Goal: Transaction & Acquisition: Book appointment/travel/reservation

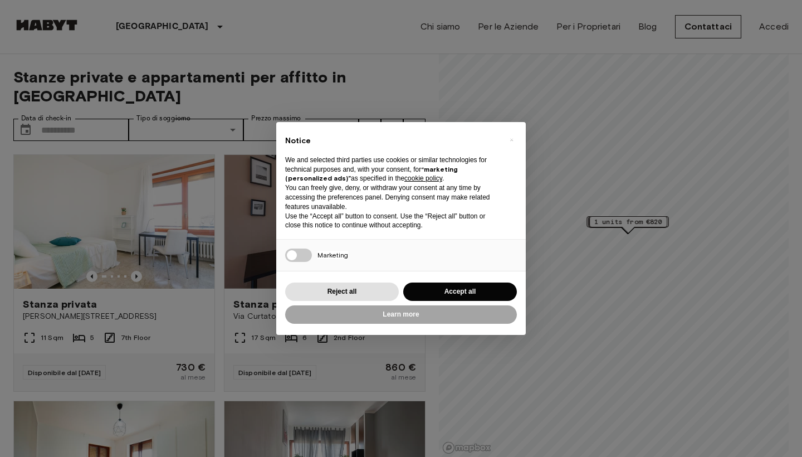
click at [491, 286] on button "Accept all" at bounding box center [460, 291] width 114 height 18
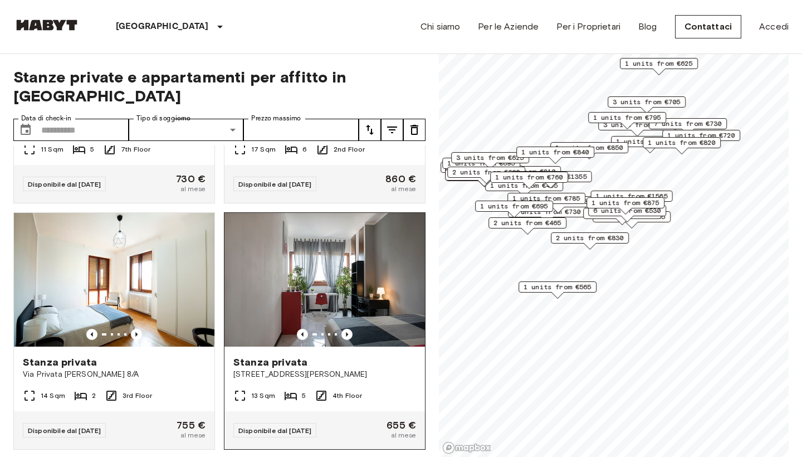
scroll to position [184, 0]
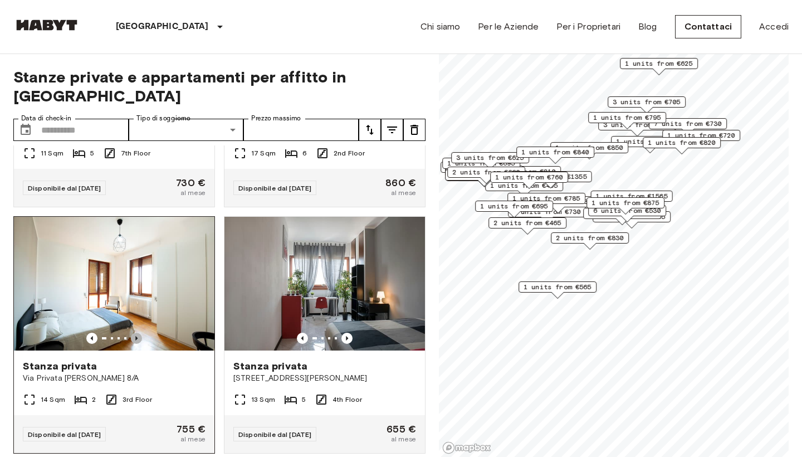
click at [138, 332] on icon "Previous image" at bounding box center [136, 337] width 11 height 11
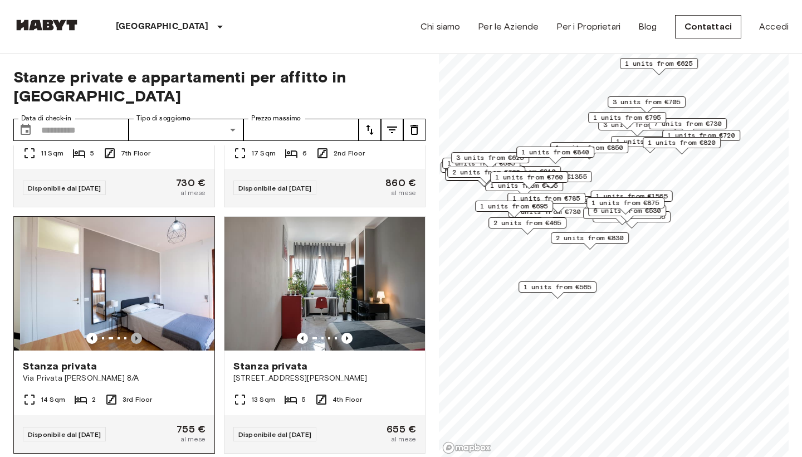
click at [138, 332] on icon "Previous image" at bounding box center [136, 337] width 11 height 11
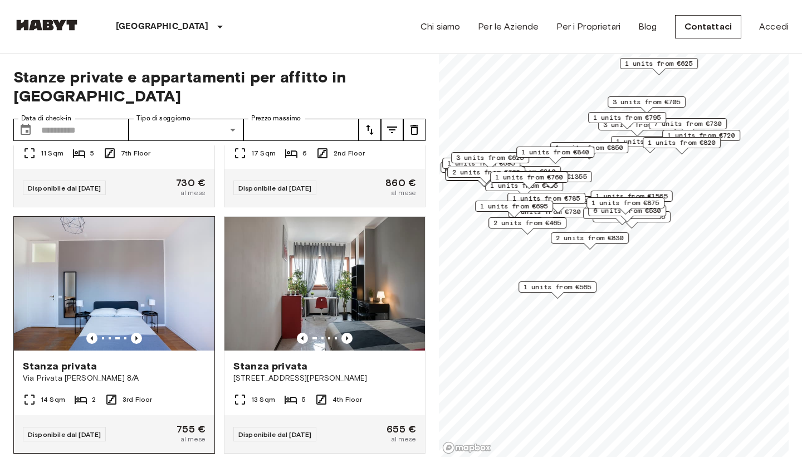
click at [147, 285] on img at bounding box center [114, 284] width 200 height 134
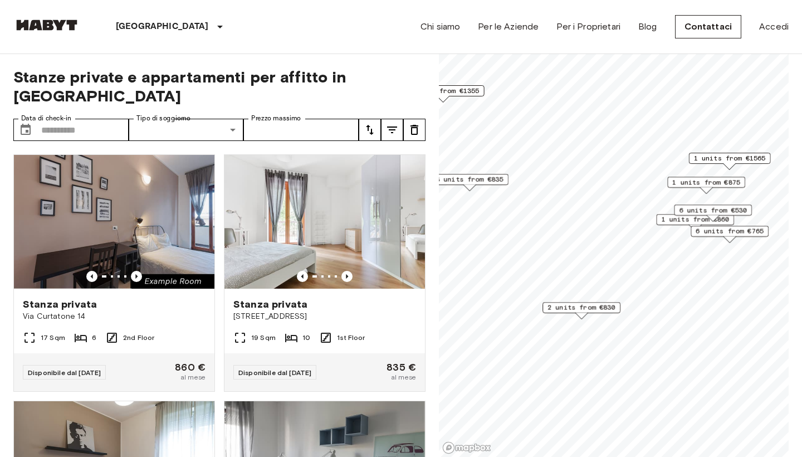
click at [503, 185] on div "3 units from €835" at bounding box center [469, 182] width 78 height 17
click at [349, 271] on icon "Previous image" at bounding box center [346, 276] width 11 height 11
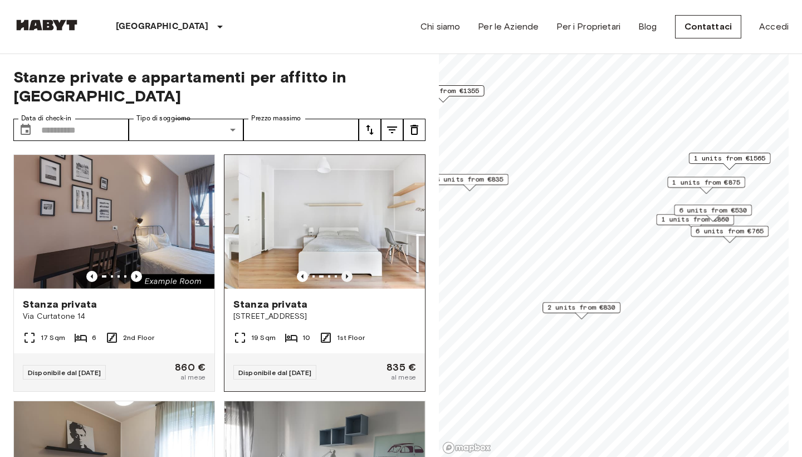
click at [349, 271] on icon "Previous image" at bounding box center [346, 276] width 11 height 11
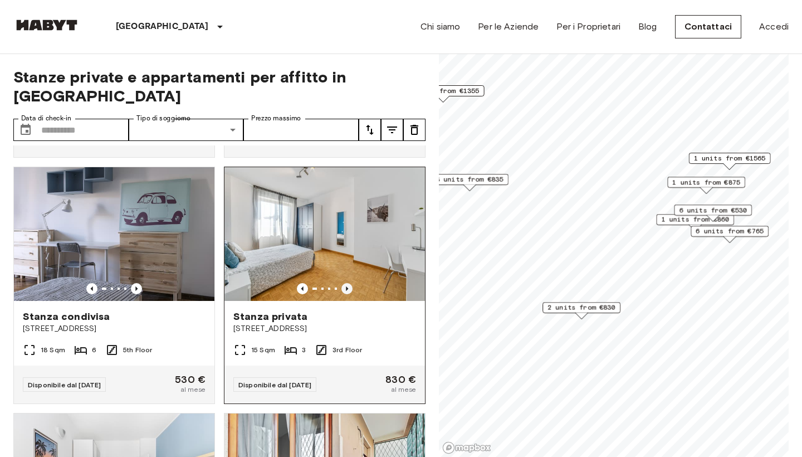
scroll to position [907, 0]
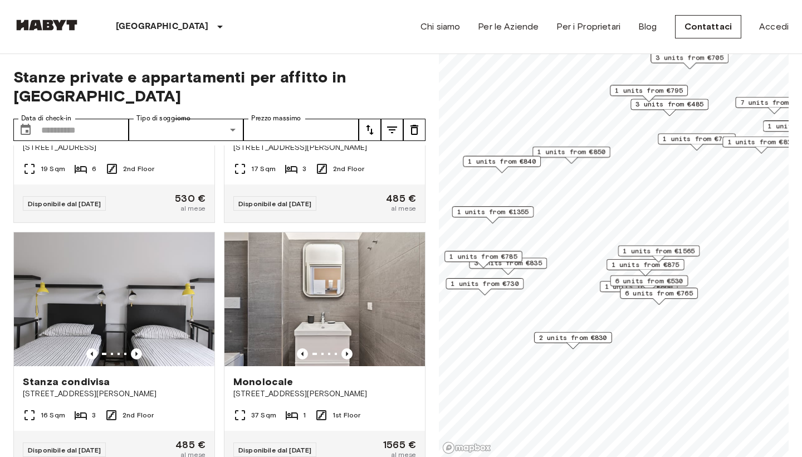
drag, startPoint x: 596, startPoint y: 321, endPoint x: 640, endPoint y: 254, distance: 79.7
click at [640, 254] on span "1 units from €1565" at bounding box center [659, 251] width 72 height 10
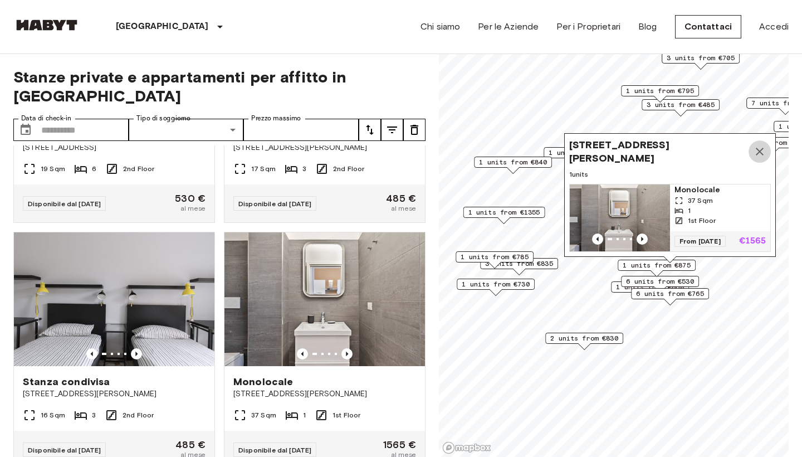
click at [761, 147] on icon "Map marker" at bounding box center [759, 151] width 13 height 13
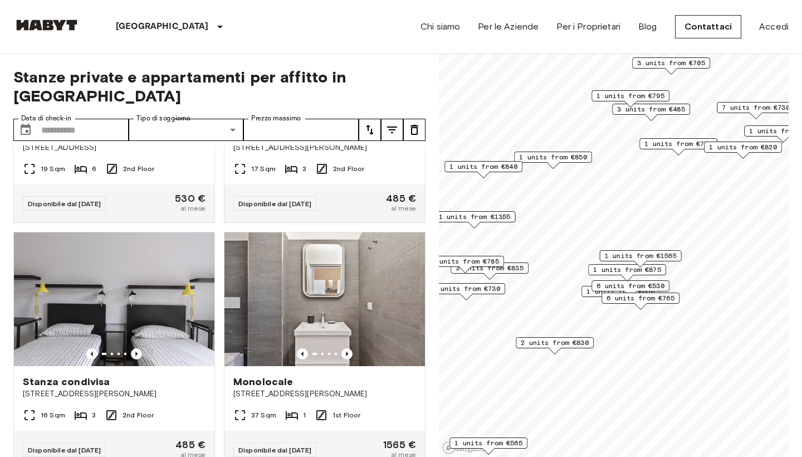
click at [664, 299] on span "6 units from €765" at bounding box center [640, 298] width 68 height 10
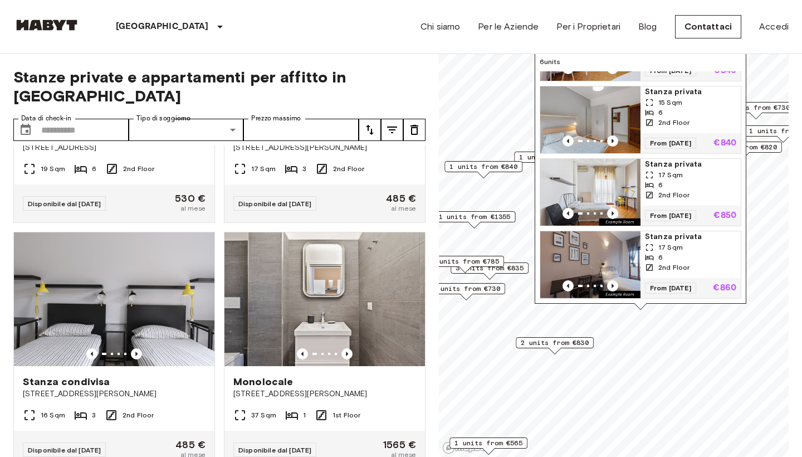
scroll to position [203, 0]
click at [677, 250] on span "17 Sqm" at bounding box center [670, 247] width 24 height 10
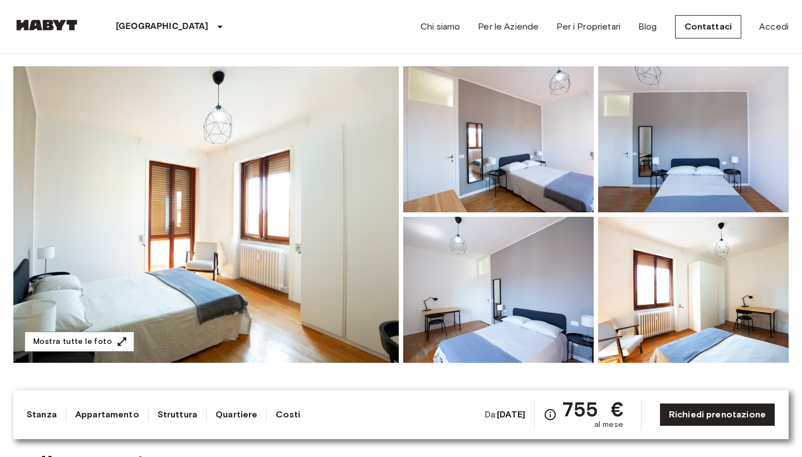
scroll to position [124, 1]
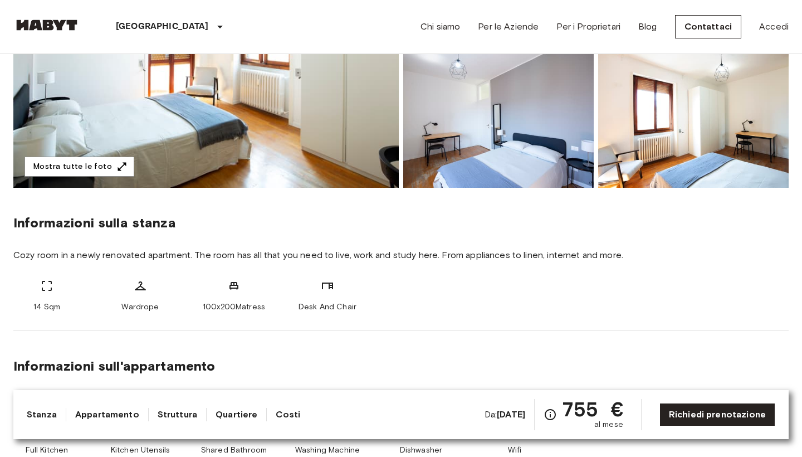
click at [300, 416] on link "Costi" at bounding box center [288, 414] width 24 height 13
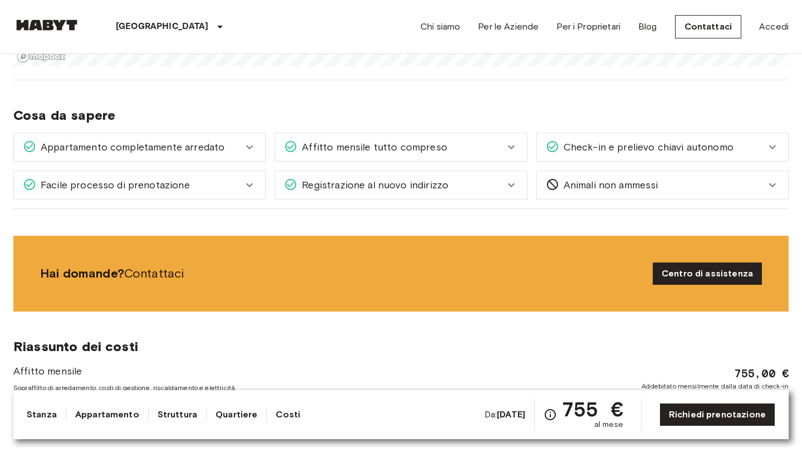
scroll to position [1039, 0]
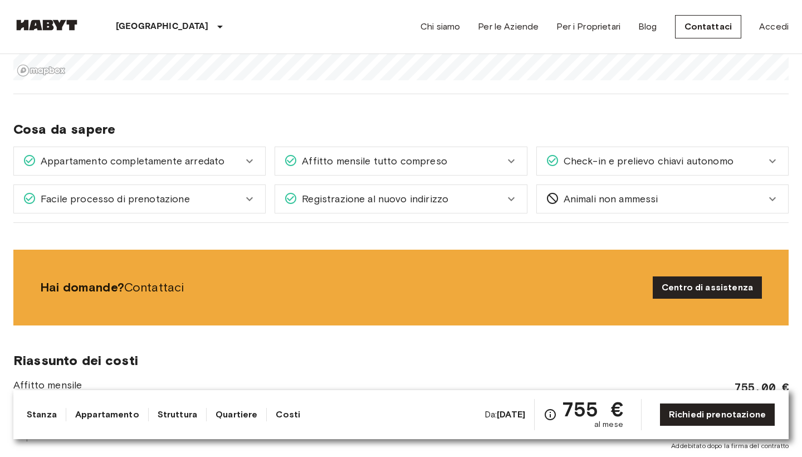
click at [622, 173] on div "Check-in e prelievo chiavi autonomo" at bounding box center [662, 161] width 251 height 28
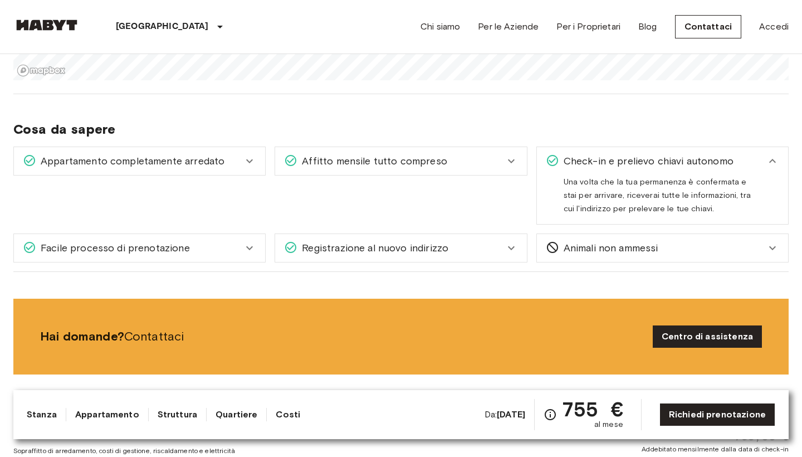
click at [622, 161] on span "Check-in e prelievo chiavi autonomo" at bounding box center [646, 161] width 174 height 14
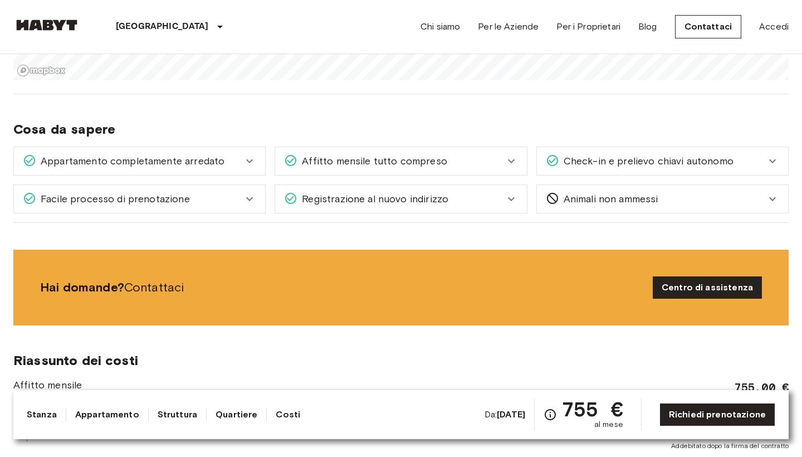
click at [499, 159] on div "Affitto mensile tutto compreso" at bounding box center [394, 161] width 220 height 14
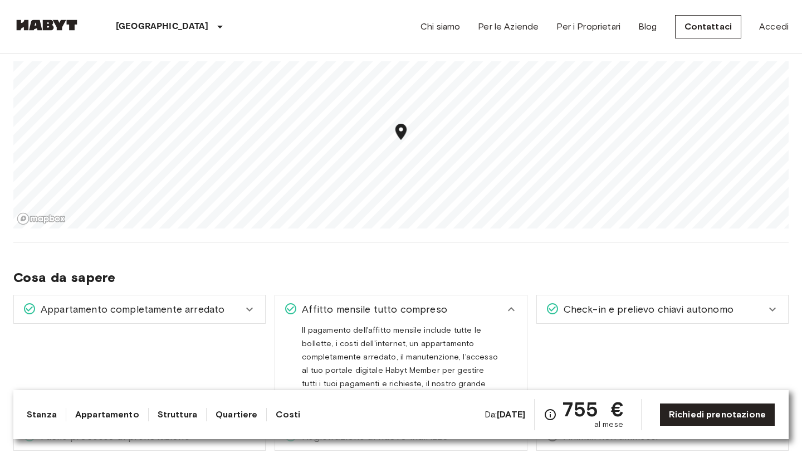
scroll to position [871, 0]
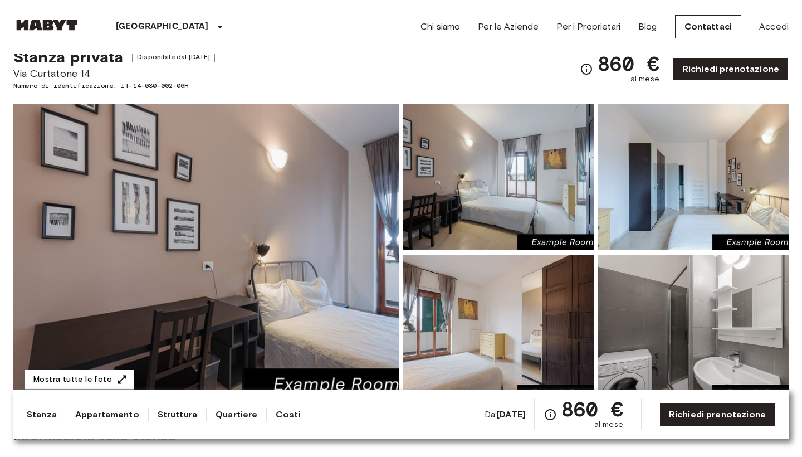
scroll to position [40, 0]
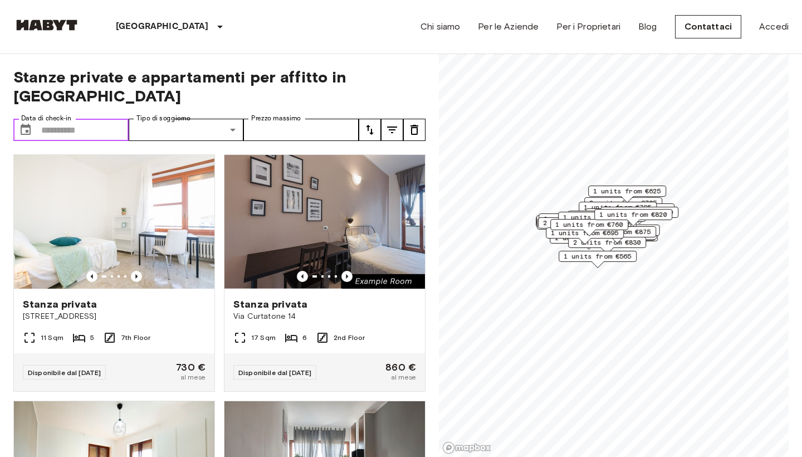
click at [91, 119] on input "Data di check-in" at bounding box center [84, 130] width 87 height 22
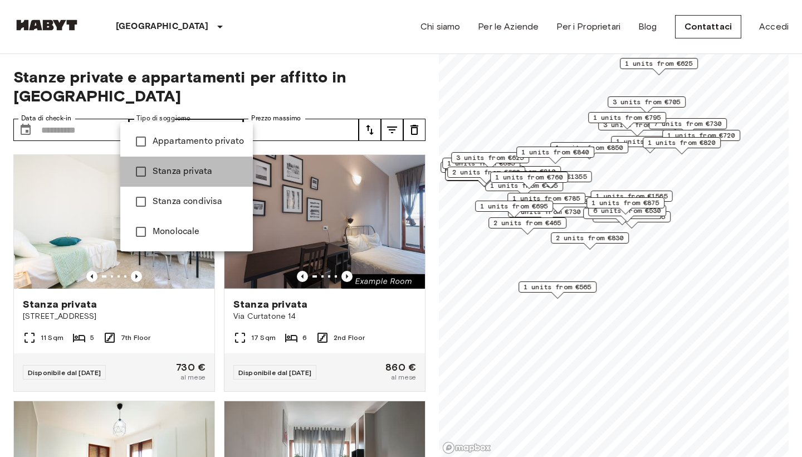
click at [183, 173] on span "Stanza privata" at bounding box center [198, 171] width 91 height 13
type input "**********"
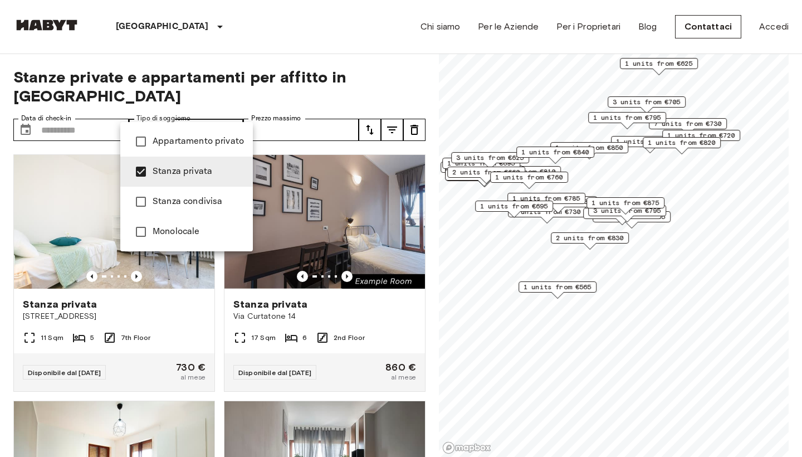
click at [276, 122] on div at bounding box center [401, 228] width 802 height 457
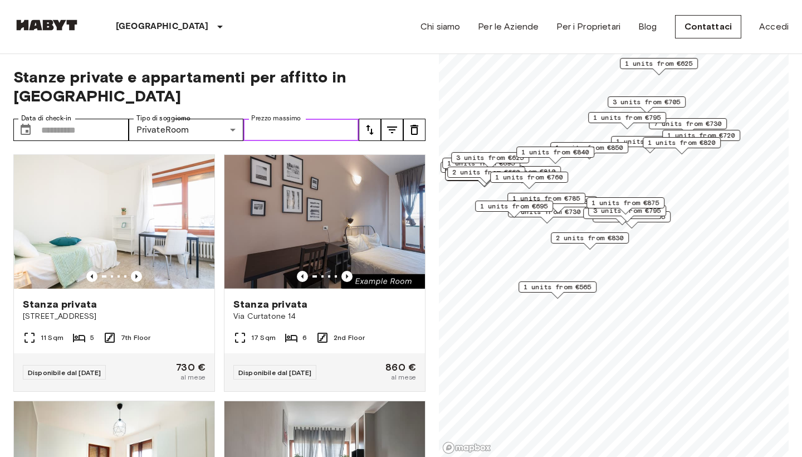
click at [279, 119] on input "Prezzo massimo" at bounding box center [300, 130] width 115 height 22
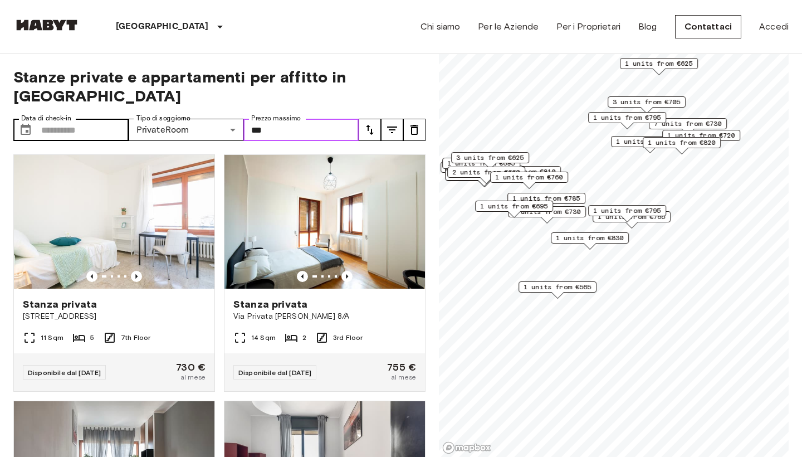
type input "***"
click at [86, 119] on input "Data di check-in" at bounding box center [84, 130] width 87 height 22
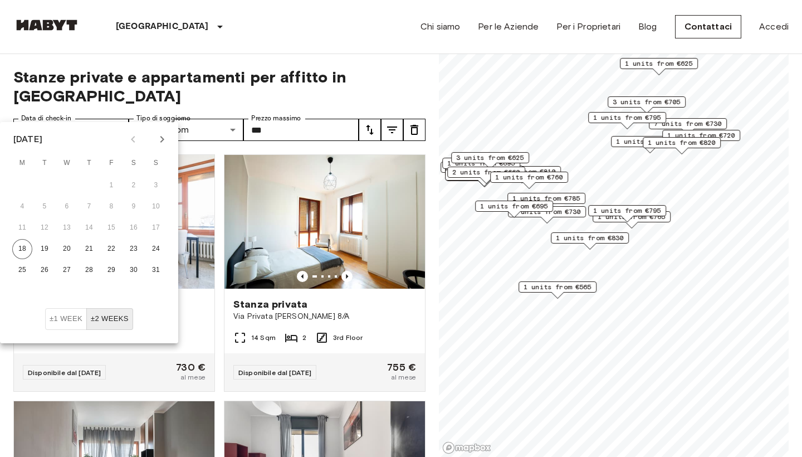
click at [165, 134] on icon "Next month" at bounding box center [161, 139] width 13 height 13
click at [134, 138] on icon "Previous month" at bounding box center [132, 139] width 13 height 13
click at [411, 84] on span "Stanze private e appartamenti per affitto in Milan" at bounding box center [219, 86] width 412 height 38
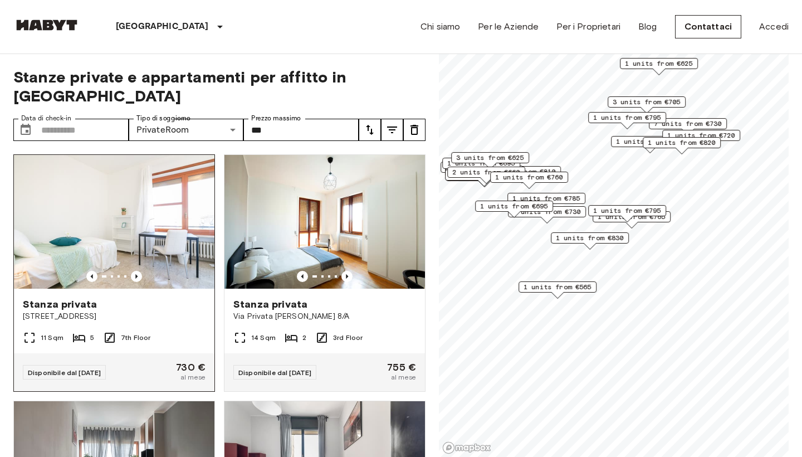
click at [149, 303] on div "Stanza privata Piazza Bolivar 3" at bounding box center [114, 309] width 200 height 42
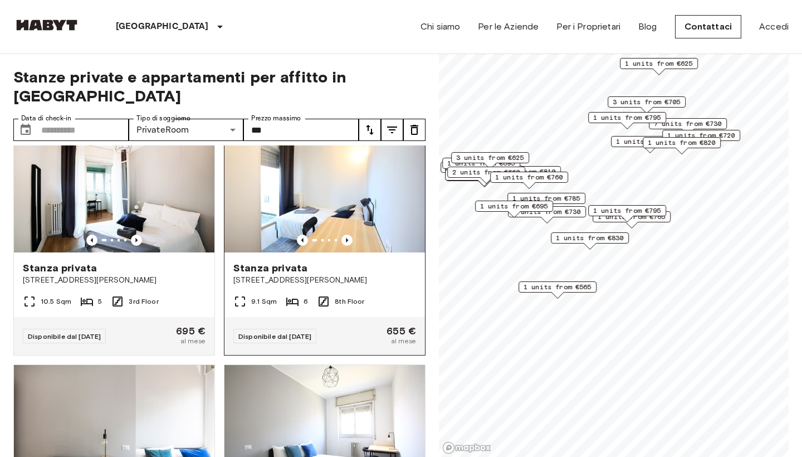
scroll to position [526, 0]
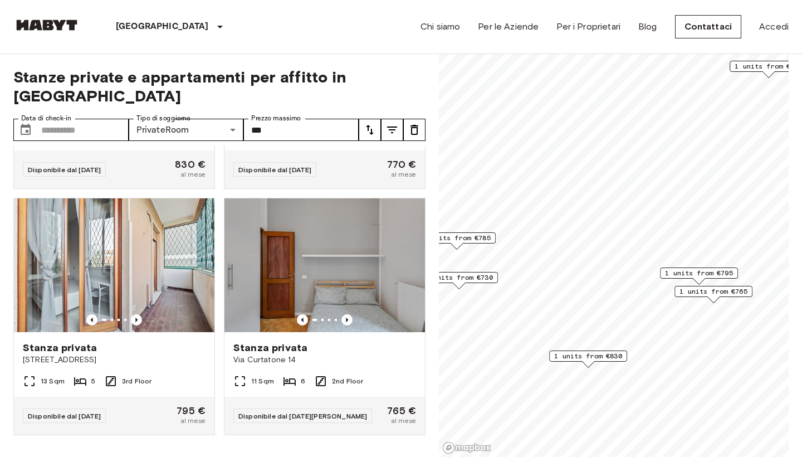
scroll to position [430, 0]
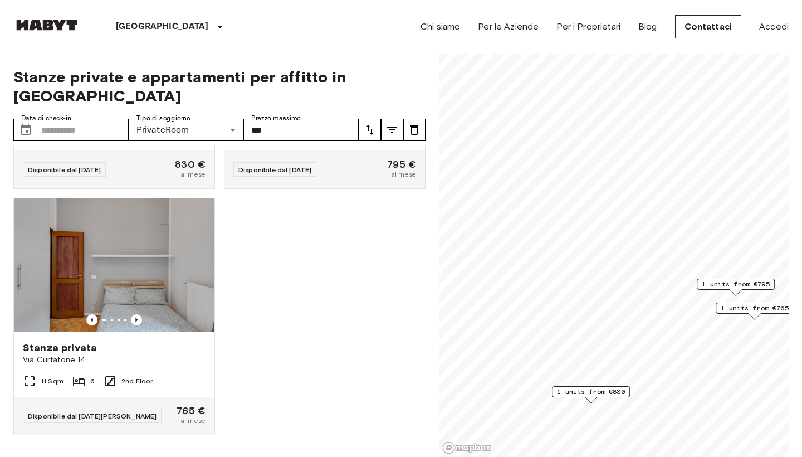
scroll to position [184, 0]
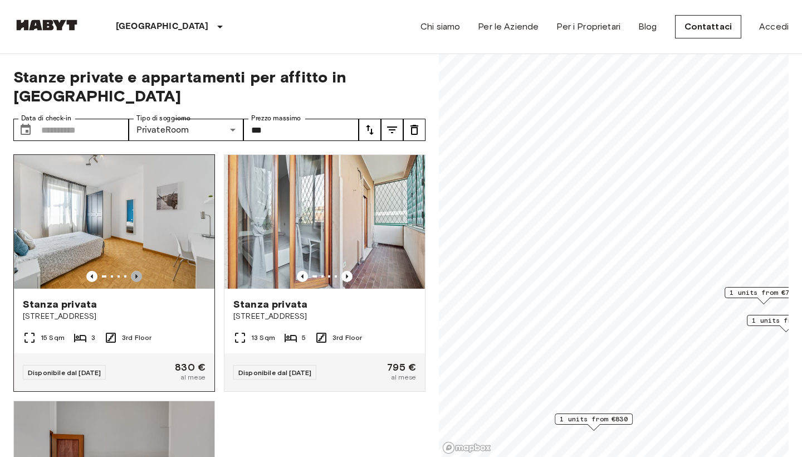
click at [134, 271] on icon "Previous image" at bounding box center [136, 276] width 11 height 11
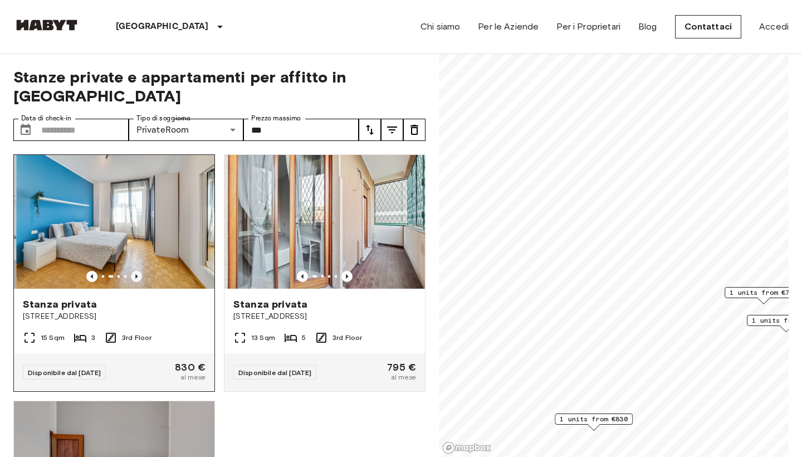
click at [134, 271] on icon "Previous image" at bounding box center [136, 276] width 11 height 11
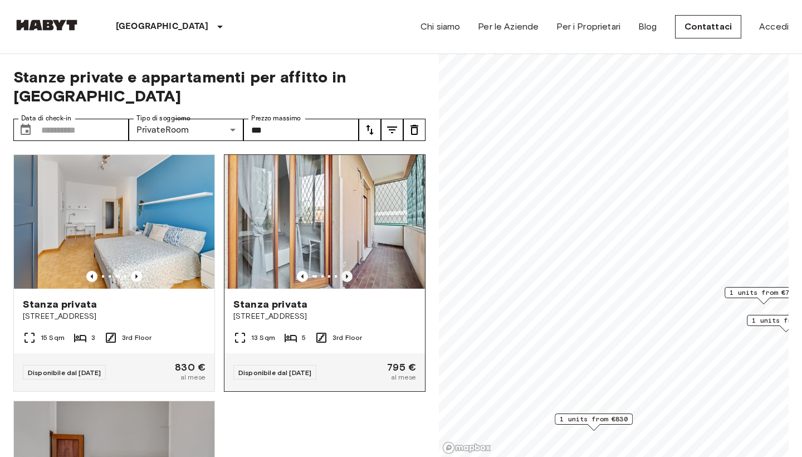
click at [349, 271] on icon "Previous image" at bounding box center [346, 276] width 11 height 11
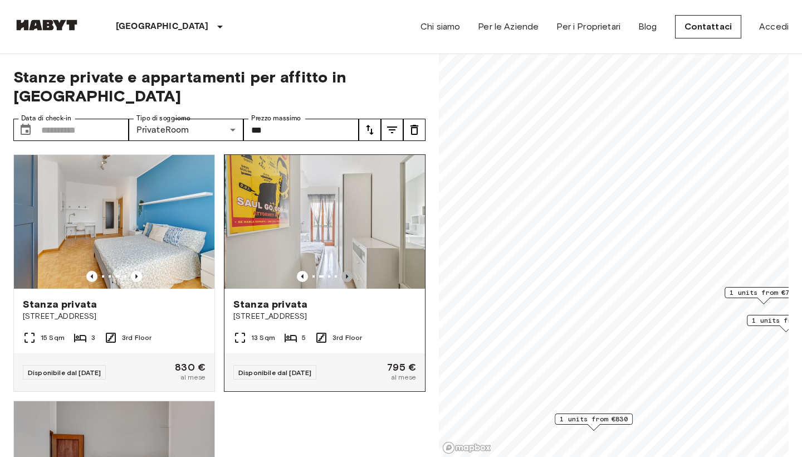
click at [349, 271] on icon "Previous image" at bounding box center [346, 276] width 11 height 11
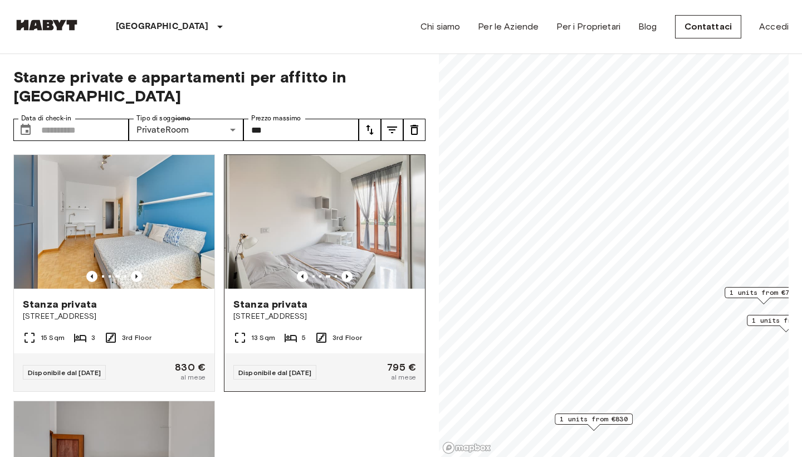
click at [357, 202] on img at bounding box center [326, 222] width 200 height 134
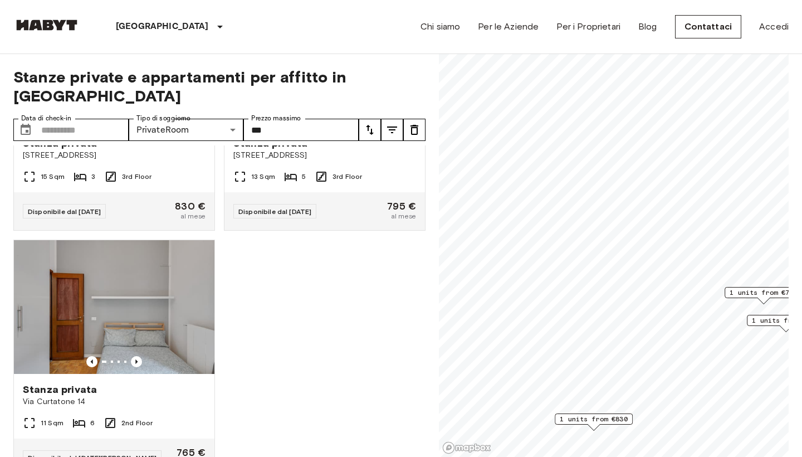
scroll to position [177, 0]
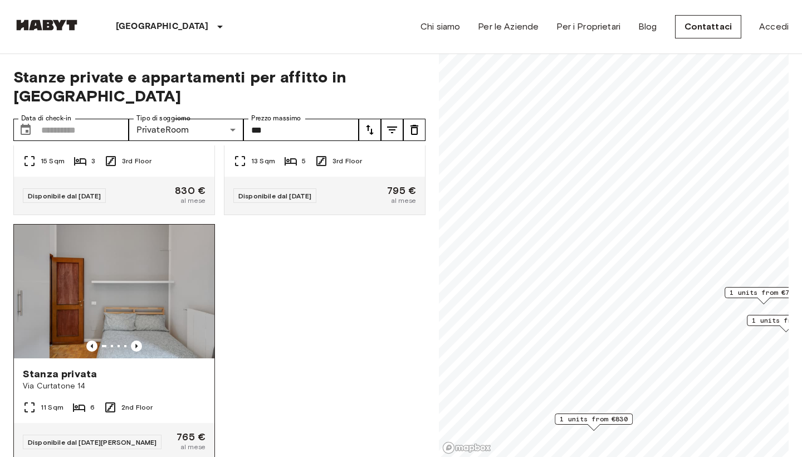
click at [120, 281] on img at bounding box center [114, 291] width 200 height 134
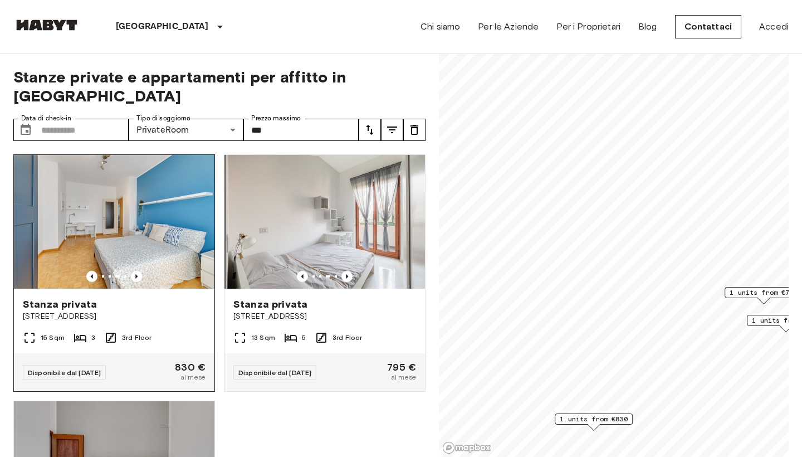
scroll to position [0, 0]
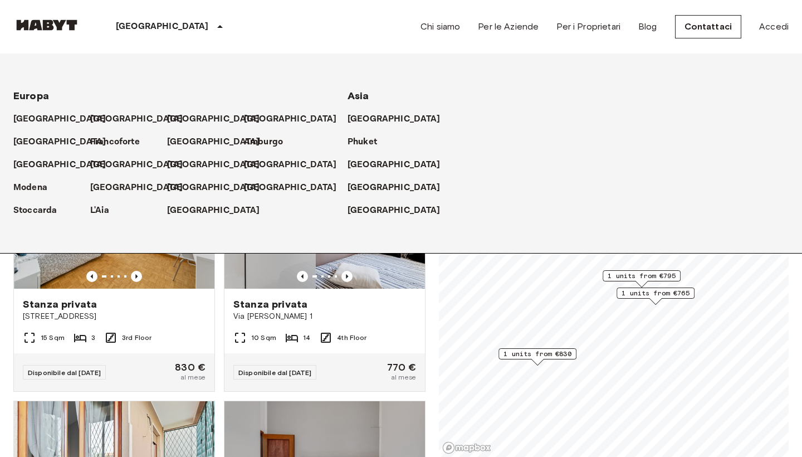
click at [213, 26] on icon at bounding box center [219, 26] width 13 height 13
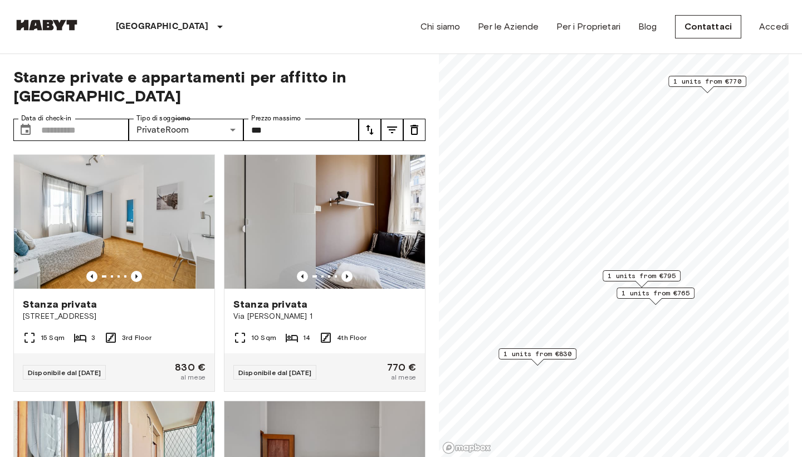
click at [390, 123] on icon "tune" at bounding box center [391, 129] width 13 height 13
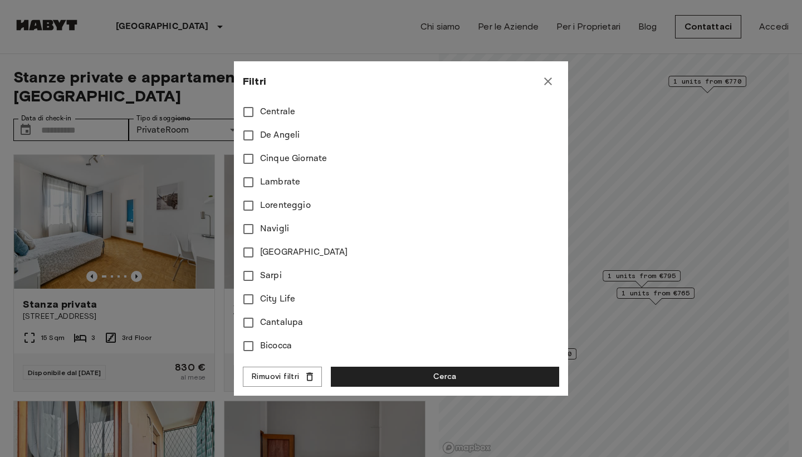
scroll to position [457, 0]
click at [278, 226] on span "Navigli" at bounding box center [274, 228] width 29 height 13
click at [272, 296] on span "City Life" at bounding box center [277, 298] width 35 height 13
type input "***"
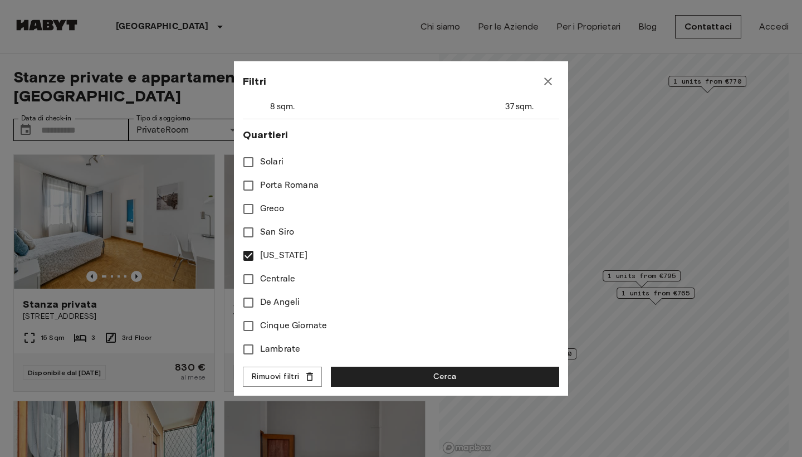
scroll to position [288, 0]
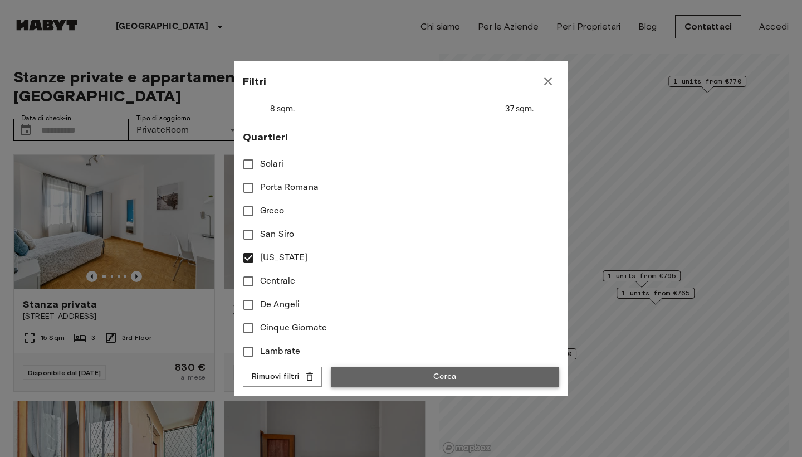
click at [376, 370] on button "Cerca" at bounding box center [445, 376] width 228 height 21
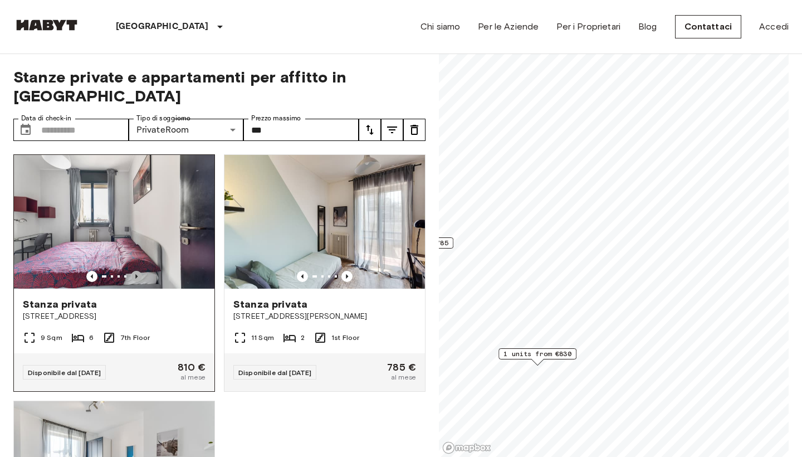
click at [139, 271] on icon "Previous image" at bounding box center [136, 276] width 11 height 11
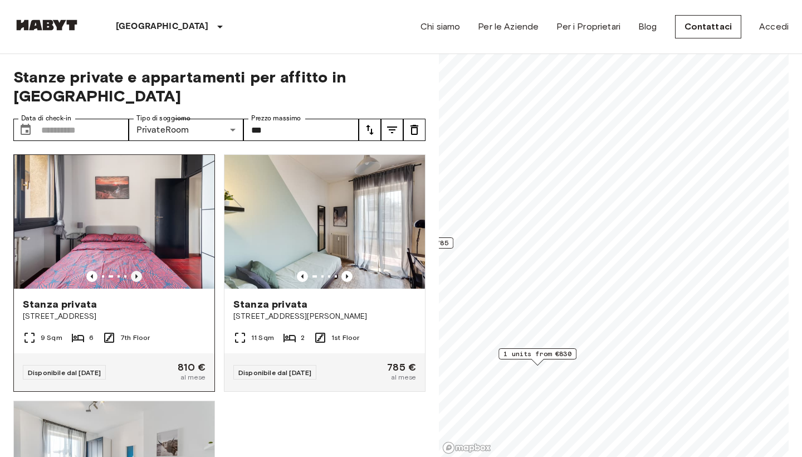
click at [139, 271] on icon "Previous image" at bounding box center [136, 276] width 11 height 11
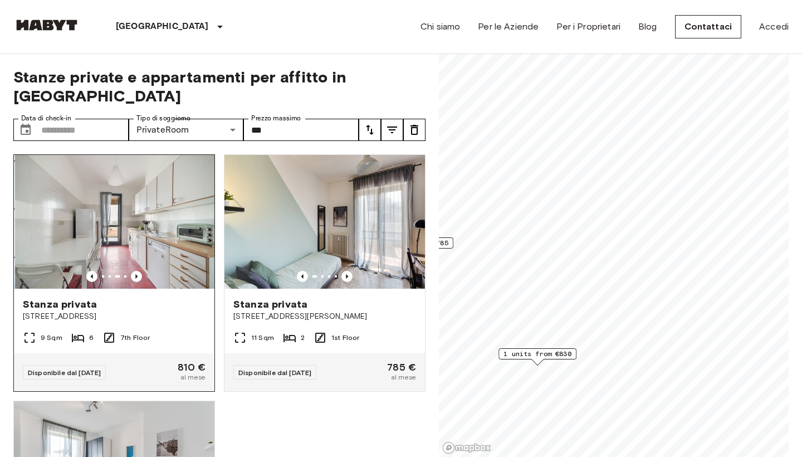
click at [151, 239] on img at bounding box center [115, 222] width 200 height 134
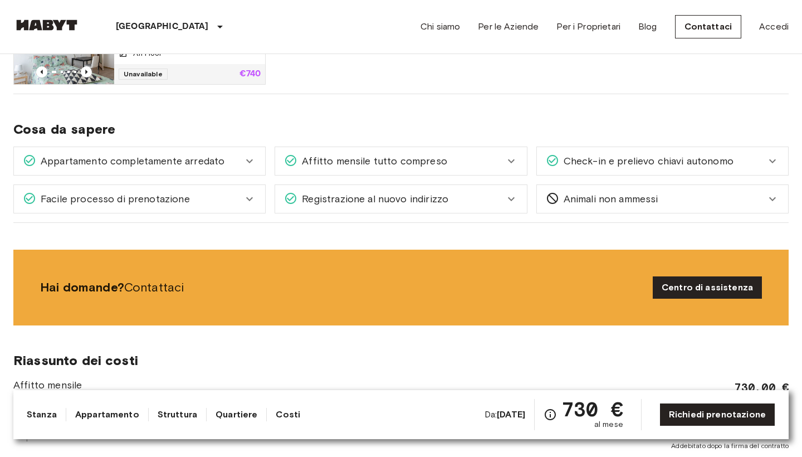
scroll to position [839, 0]
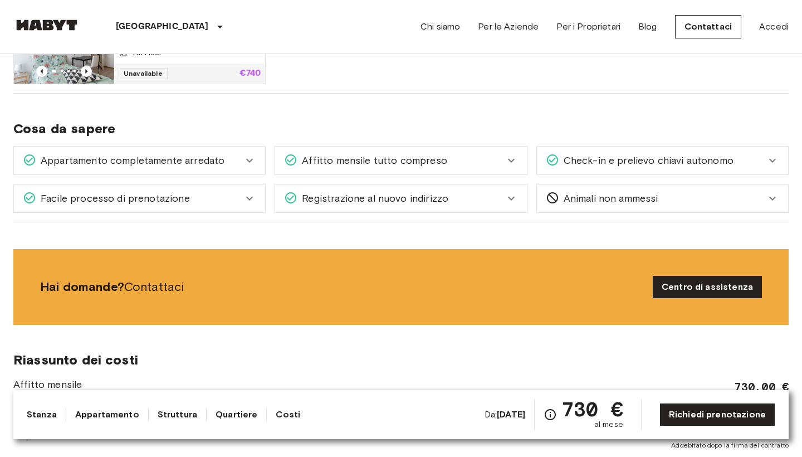
click at [619, 198] on span "Animali non ammessi" at bounding box center [608, 198] width 99 height 14
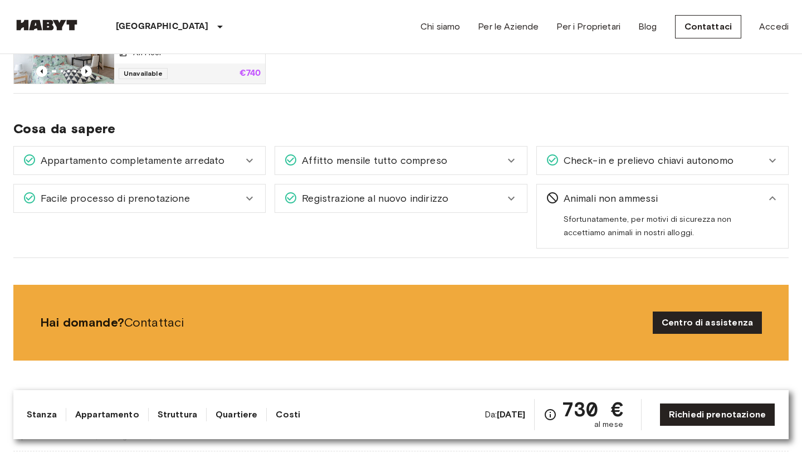
click at [619, 198] on span "Animali non ammessi" at bounding box center [608, 198] width 99 height 14
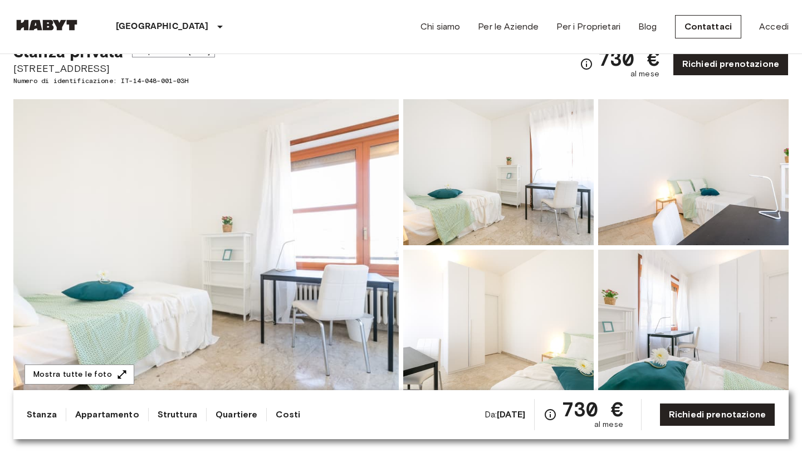
scroll to position [43, 0]
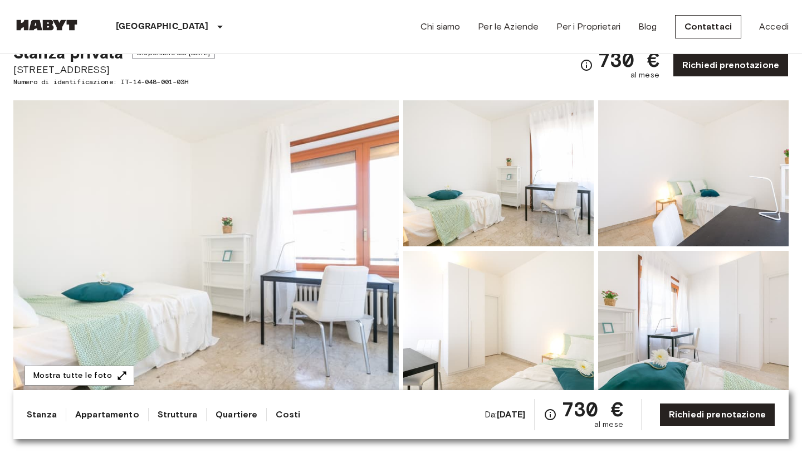
click at [364, 217] on img at bounding box center [205, 248] width 385 height 296
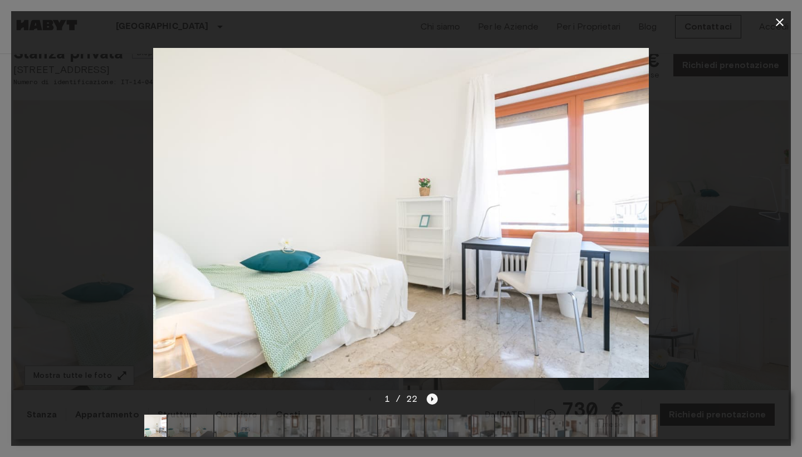
click at [432, 397] on icon "Next image" at bounding box center [432, 398] width 11 height 11
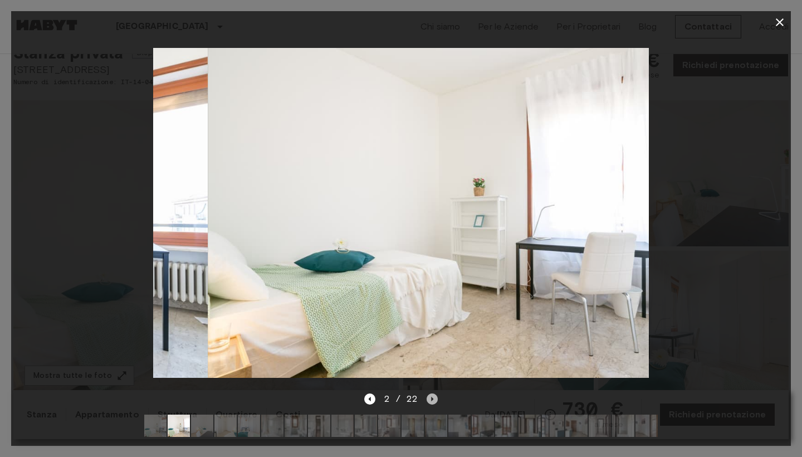
click at [432, 397] on icon "Next image" at bounding box center [432, 398] width 11 height 11
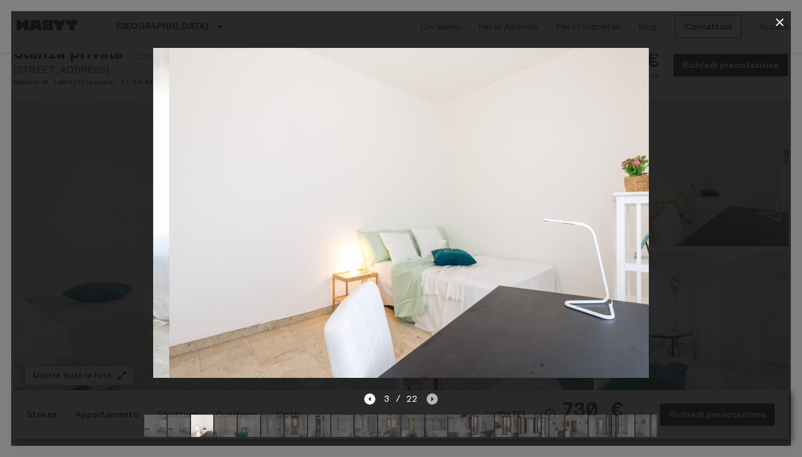
click at [432, 397] on icon "Next image" at bounding box center [432, 398] width 11 height 11
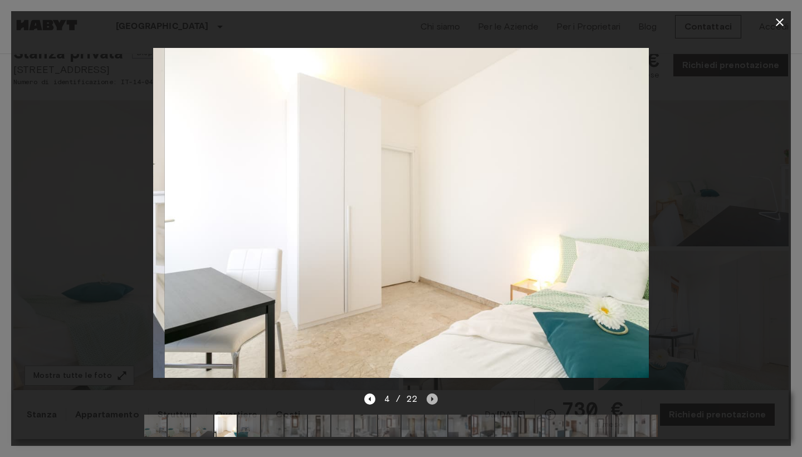
click at [432, 397] on icon "Next image" at bounding box center [432, 398] width 11 height 11
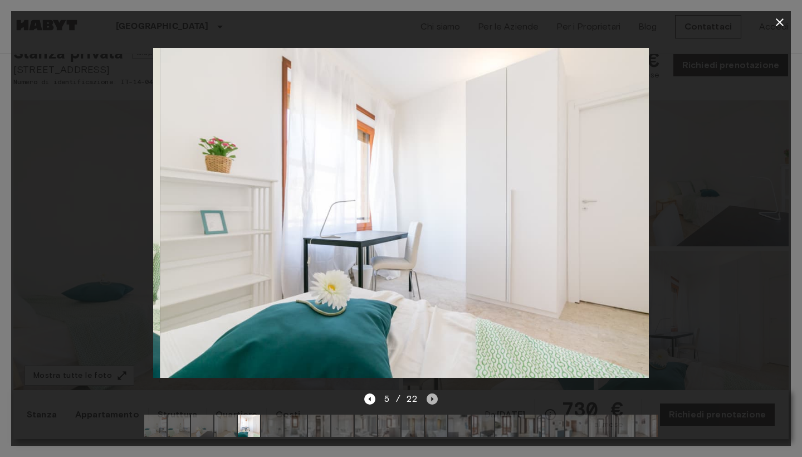
click at [432, 398] on icon "Next image" at bounding box center [432, 398] width 11 height 11
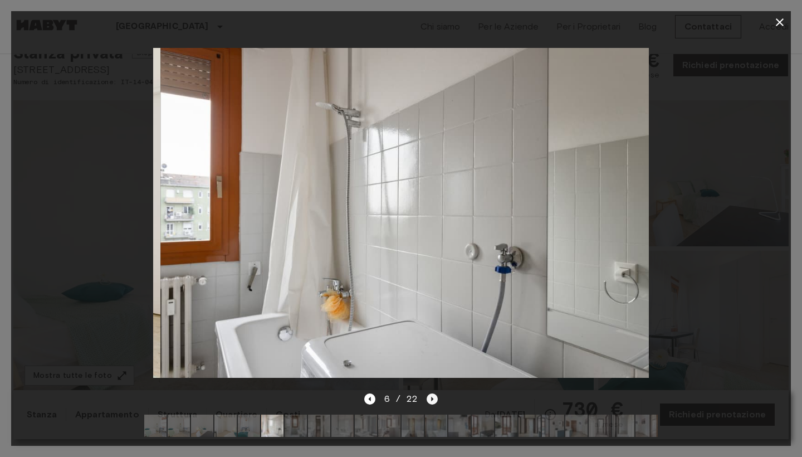
click at [432, 398] on icon "Next image" at bounding box center [432, 398] width 11 height 11
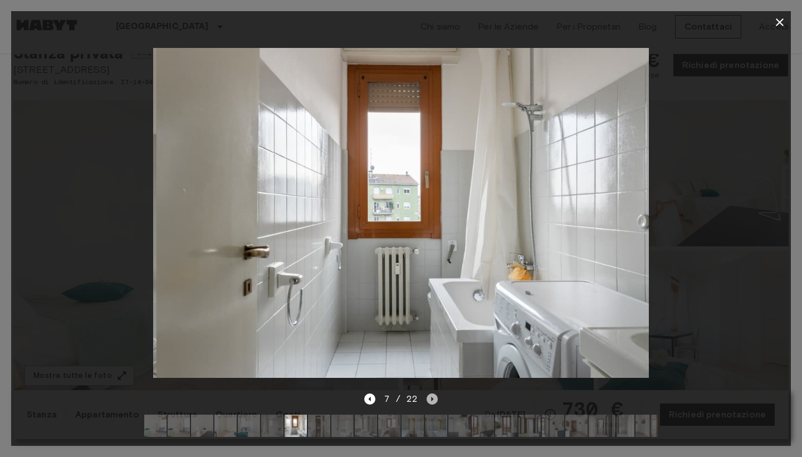
click at [432, 398] on icon "Next image" at bounding box center [432, 398] width 11 height 11
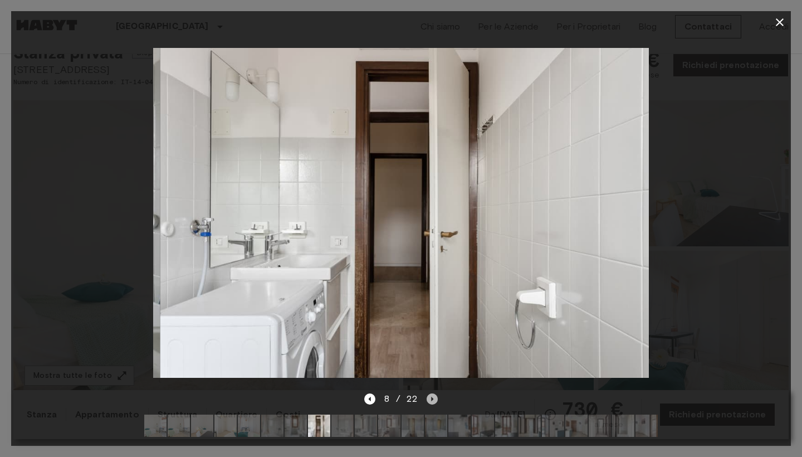
click at [432, 398] on icon "Next image" at bounding box center [432, 398] width 11 height 11
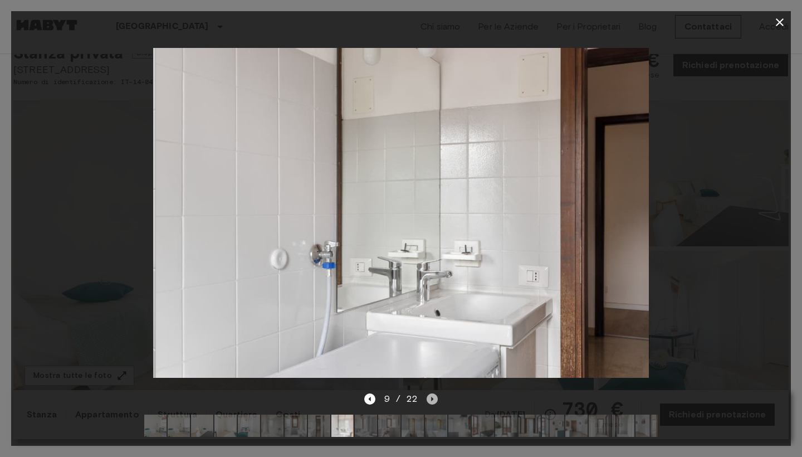
click at [432, 398] on icon "Next image" at bounding box center [432, 398] width 11 height 11
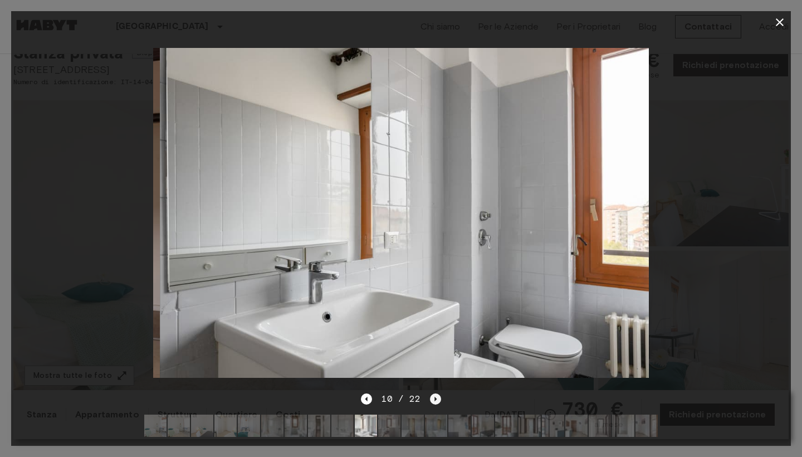
click at [432, 398] on icon "Next image" at bounding box center [435, 398] width 11 height 11
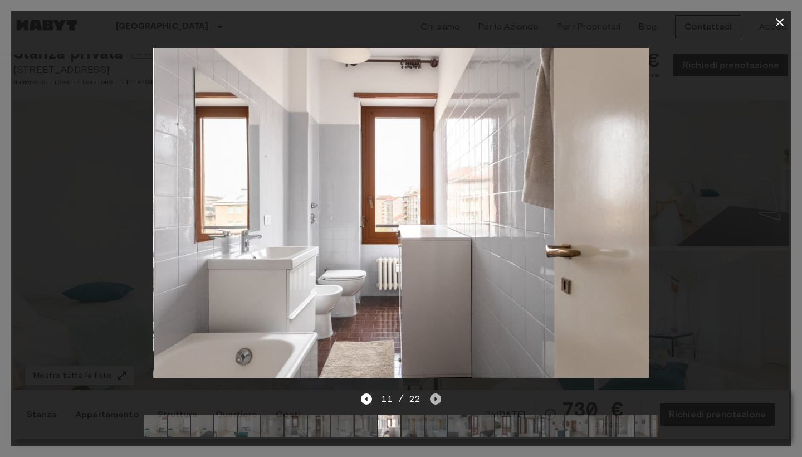
click at [432, 398] on icon "Next image" at bounding box center [435, 398] width 11 height 11
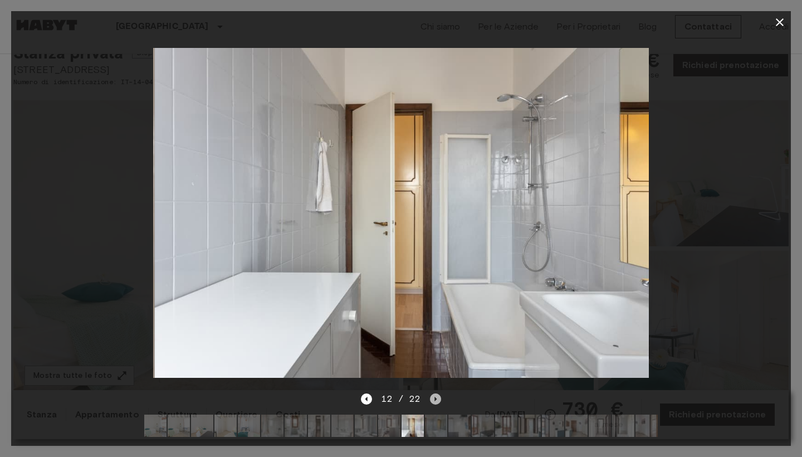
click at [432, 398] on icon "Next image" at bounding box center [435, 398] width 11 height 11
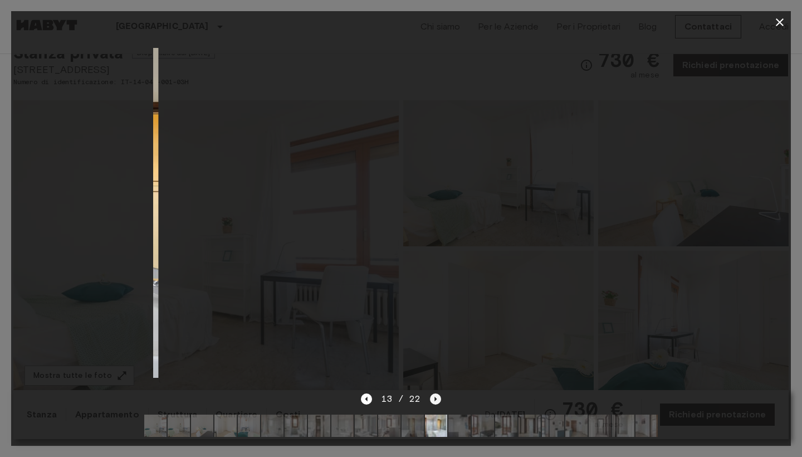
click at [432, 398] on icon "Next image" at bounding box center [435, 398] width 11 height 11
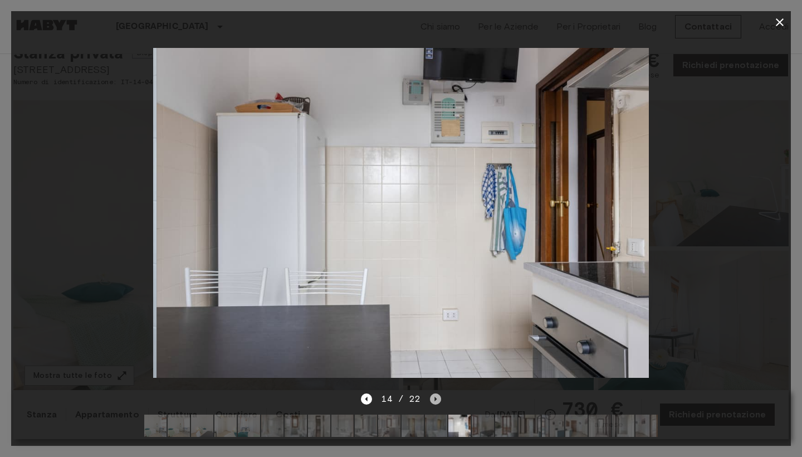
click at [432, 398] on icon "Next image" at bounding box center [435, 398] width 11 height 11
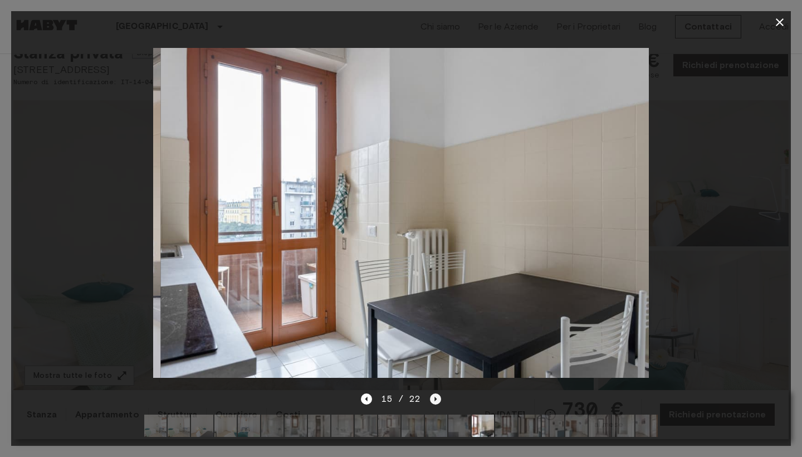
click at [432, 398] on icon "Next image" at bounding box center [435, 398] width 11 height 11
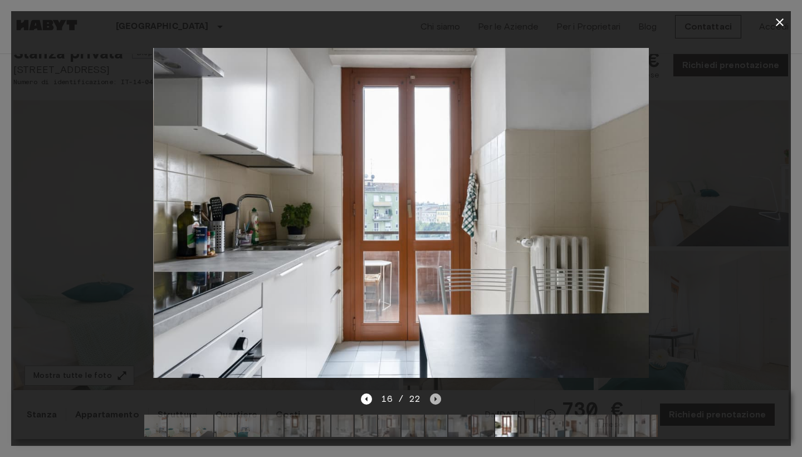
click at [432, 398] on icon "Next image" at bounding box center [435, 398] width 11 height 11
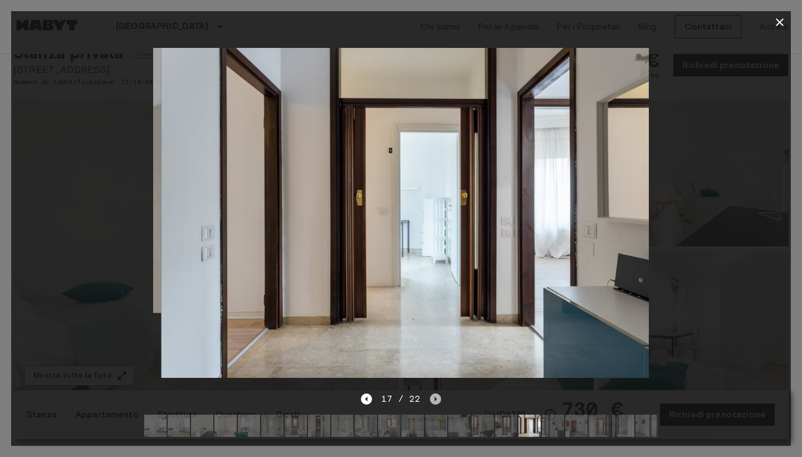
click at [432, 398] on icon "Next image" at bounding box center [435, 398] width 11 height 11
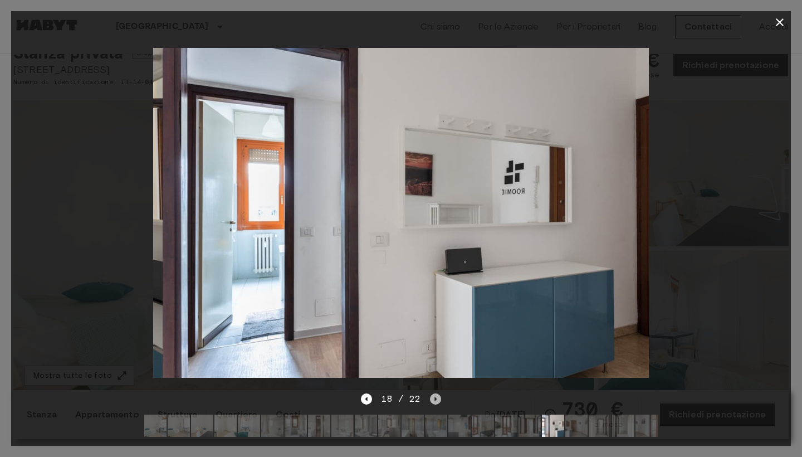
click at [432, 398] on icon "Next image" at bounding box center [435, 398] width 11 height 11
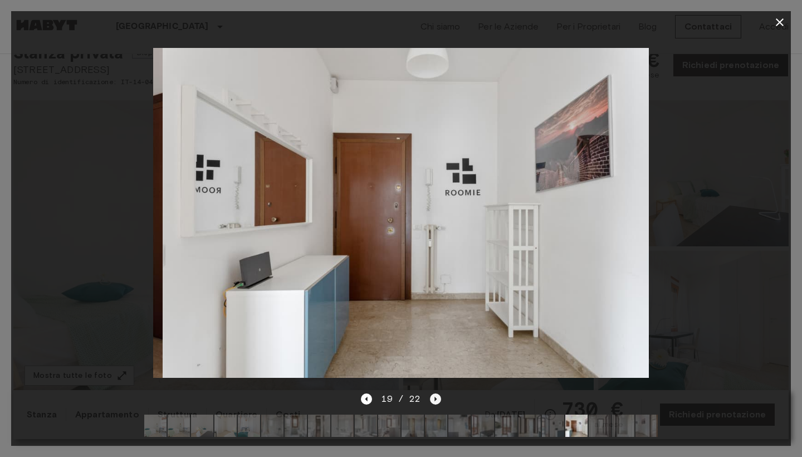
click at [432, 399] on icon "Next image" at bounding box center [435, 398] width 11 height 11
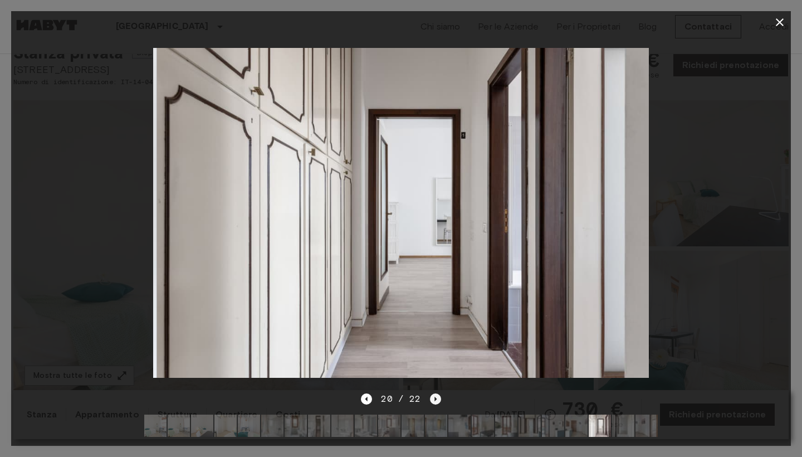
click at [432, 399] on icon "Next image" at bounding box center [435, 398] width 11 height 11
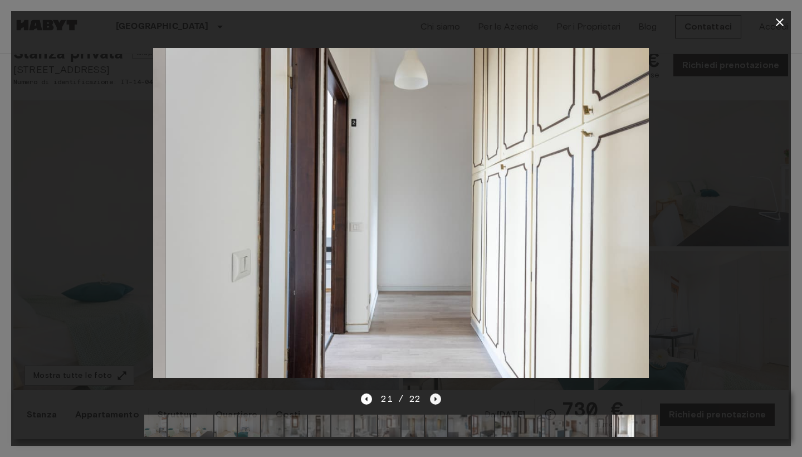
click at [432, 399] on icon "Next image" at bounding box center [435, 398] width 11 height 11
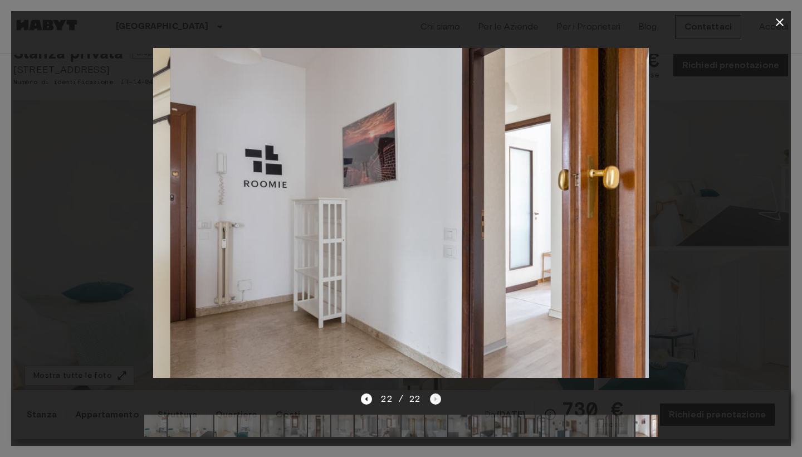
click at [432, 399] on div "22 / 22" at bounding box center [401, 398] width 80 height 13
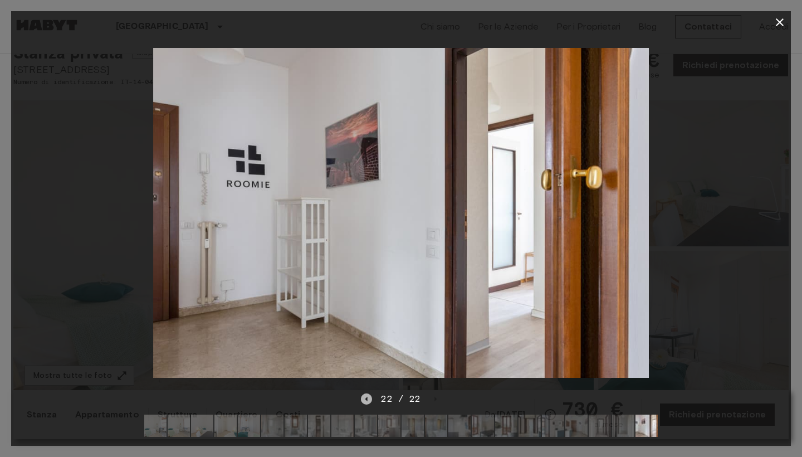
click at [364, 398] on icon "Previous image" at bounding box center [366, 398] width 11 height 11
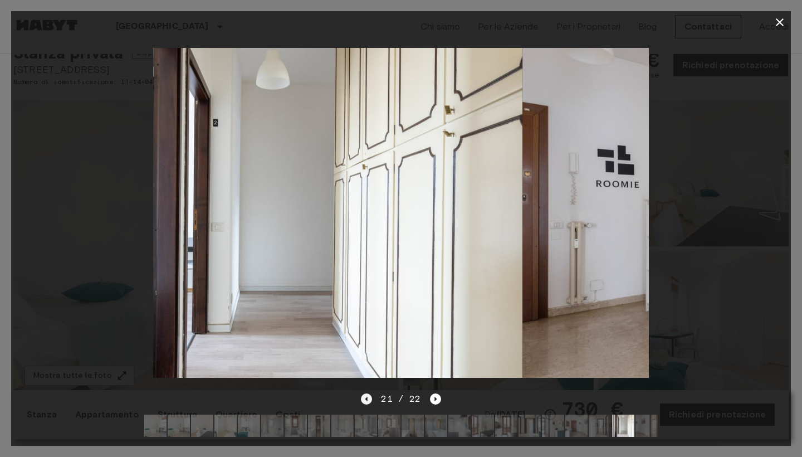
click at [364, 398] on icon "Previous image" at bounding box center [366, 398] width 11 height 11
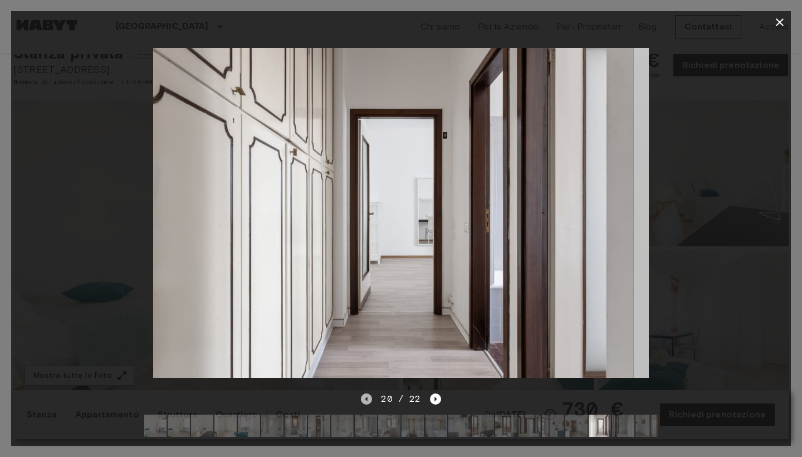
click at [364, 398] on icon "Previous image" at bounding box center [366, 398] width 11 height 11
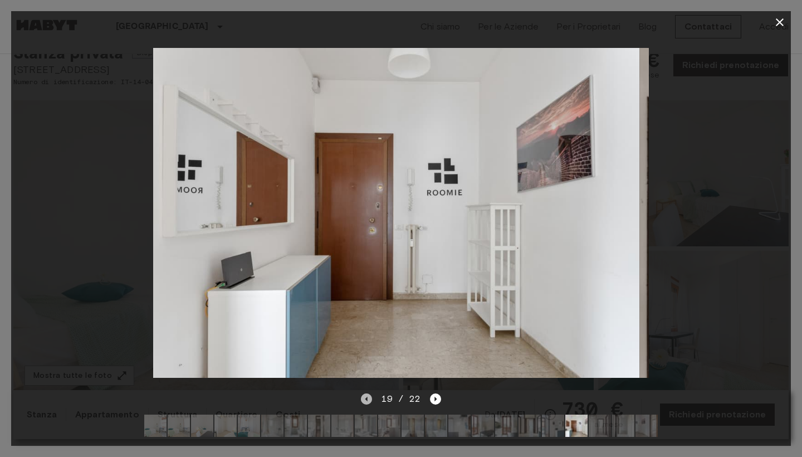
click at [364, 398] on icon "Previous image" at bounding box center [366, 398] width 11 height 11
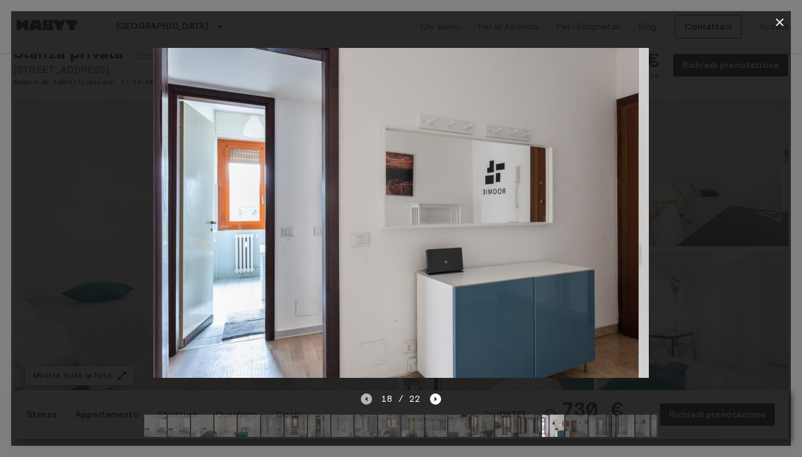
click at [364, 398] on icon "Previous image" at bounding box center [366, 398] width 11 height 11
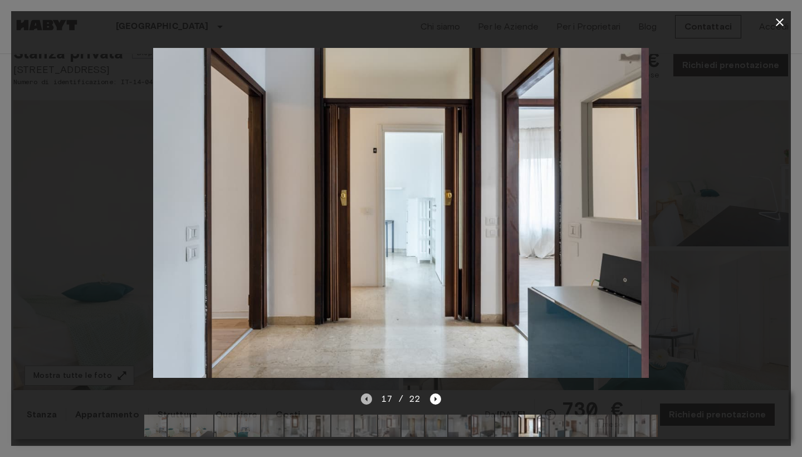
click at [364, 398] on icon "Previous image" at bounding box center [366, 398] width 11 height 11
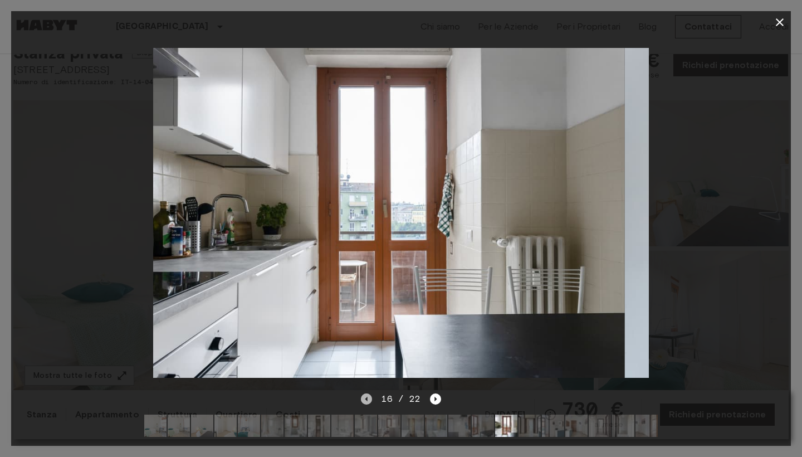
click at [364, 398] on icon "Previous image" at bounding box center [366, 398] width 11 height 11
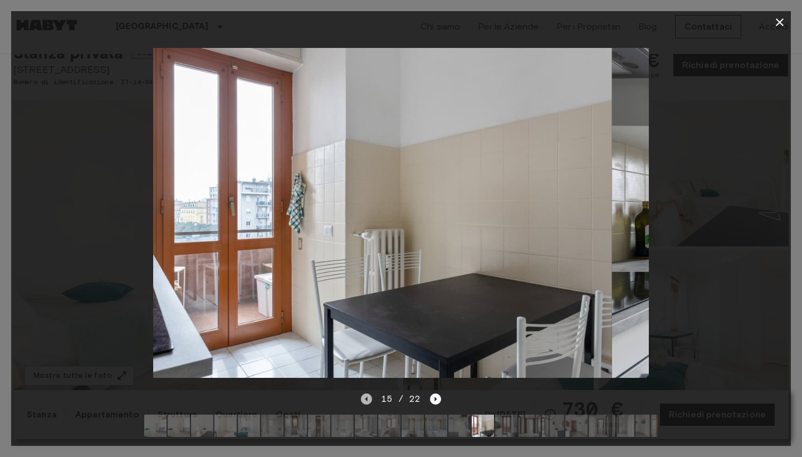
click at [364, 398] on icon "Previous image" at bounding box center [366, 398] width 11 height 11
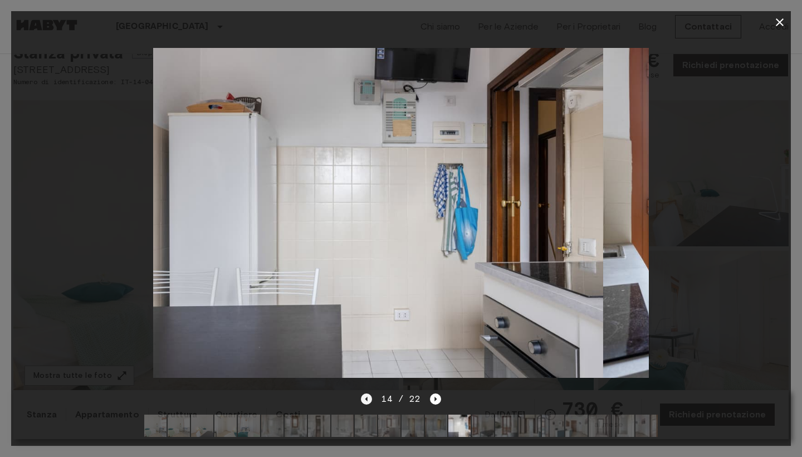
click at [364, 398] on icon "Previous image" at bounding box center [366, 398] width 11 height 11
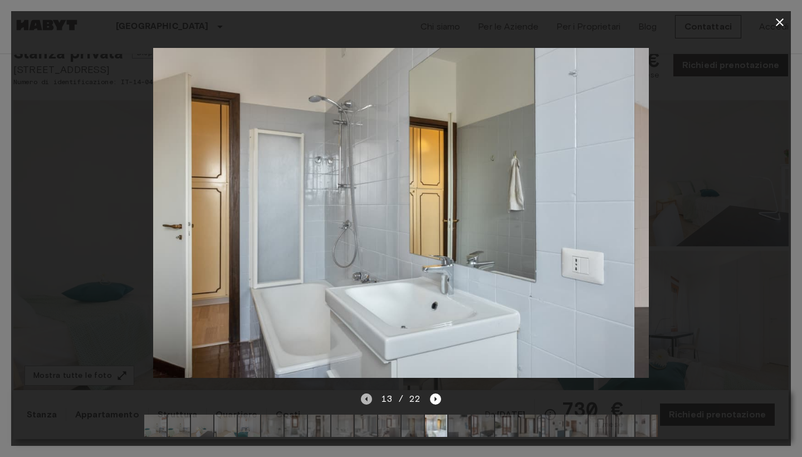
click at [364, 398] on icon "Previous image" at bounding box center [366, 398] width 11 height 11
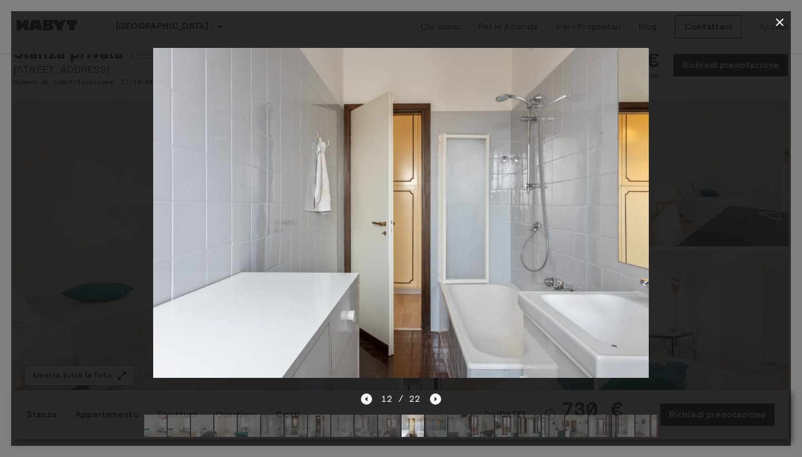
click at [365, 398] on icon "Previous image" at bounding box center [366, 398] width 11 height 11
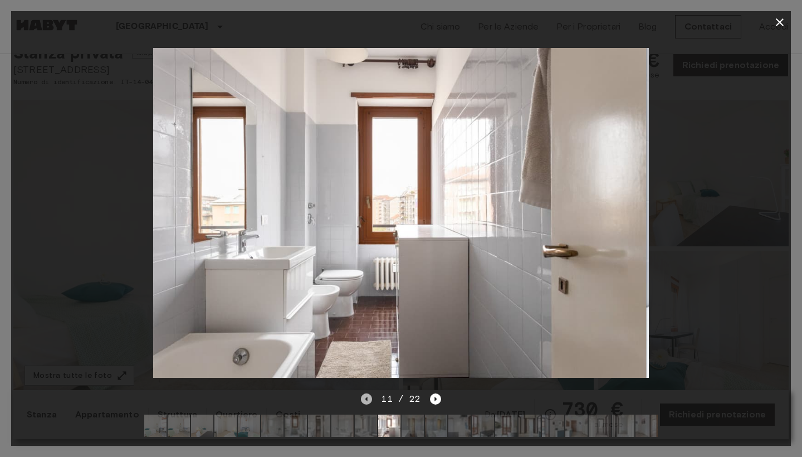
click at [365, 398] on icon "Previous image" at bounding box center [366, 398] width 11 height 11
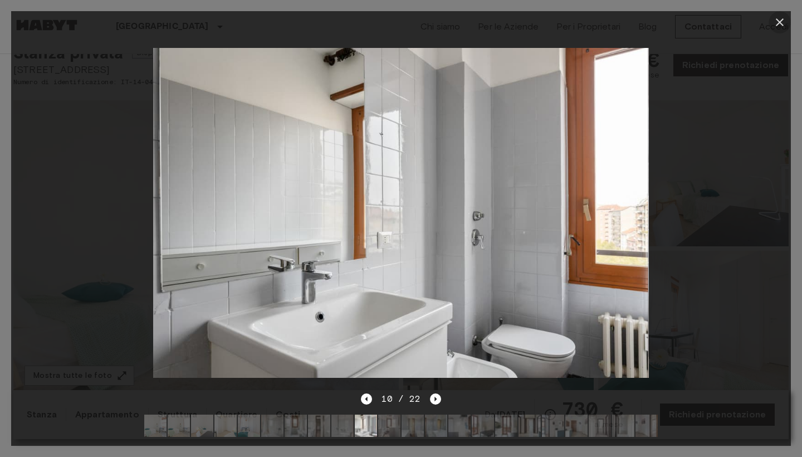
click at [785, 16] on icon "button" at bounding box center [779, 22] width 13 height 13
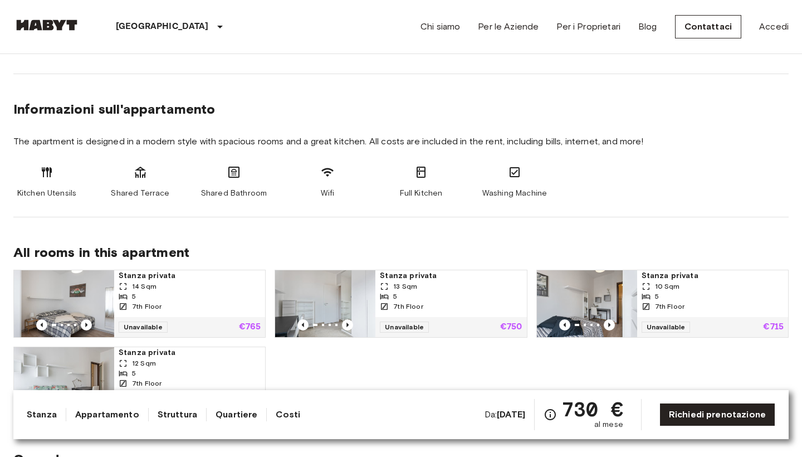
scroll to position [681, 0]
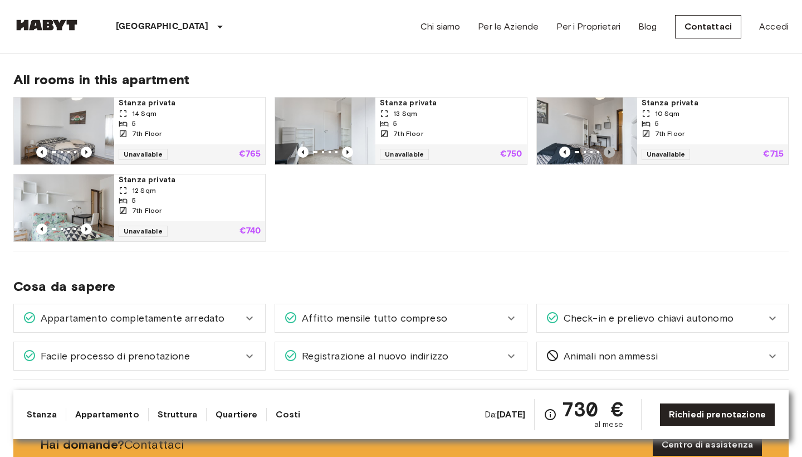
click at [605, 148] on icon "Previous image" at bounding box center [609, 151] width 11 height 11
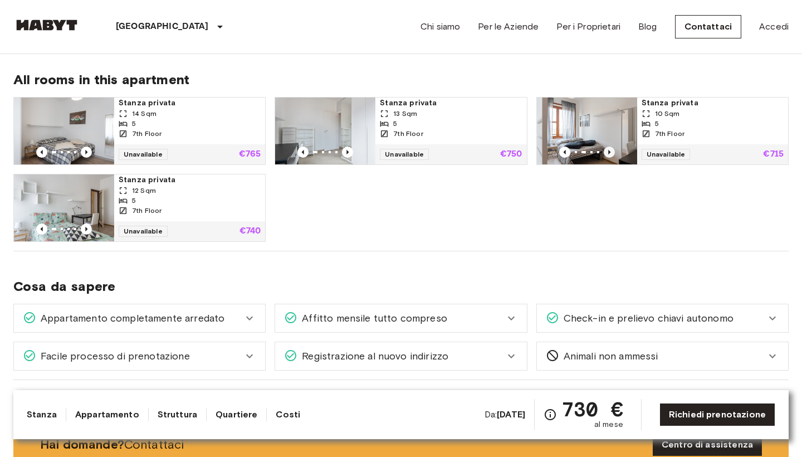
click at [607, 150] on icon "Previous image" at bounding box center [609, 151] width 11 height 11
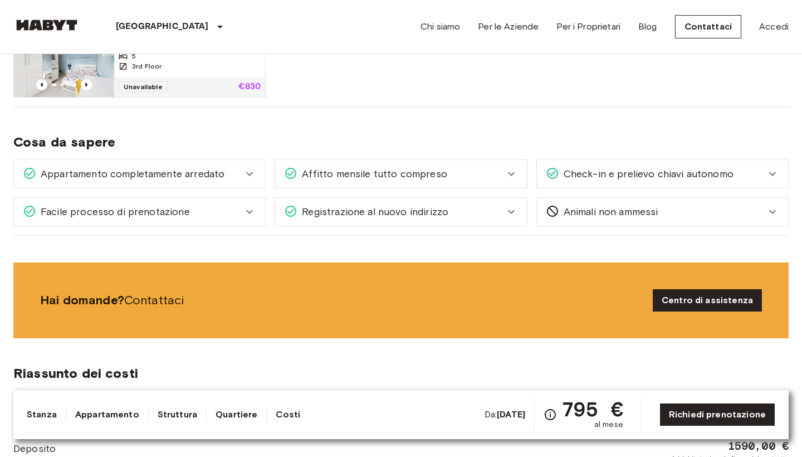
scroll to position [826, 0]
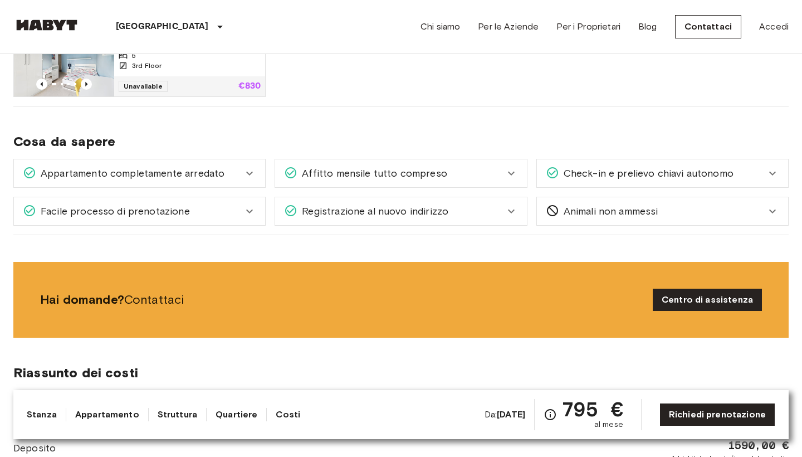
click at [453, 161] on div "Affitto mensile tutto compreso" at bounding box center [400, 173] width 251 height 28
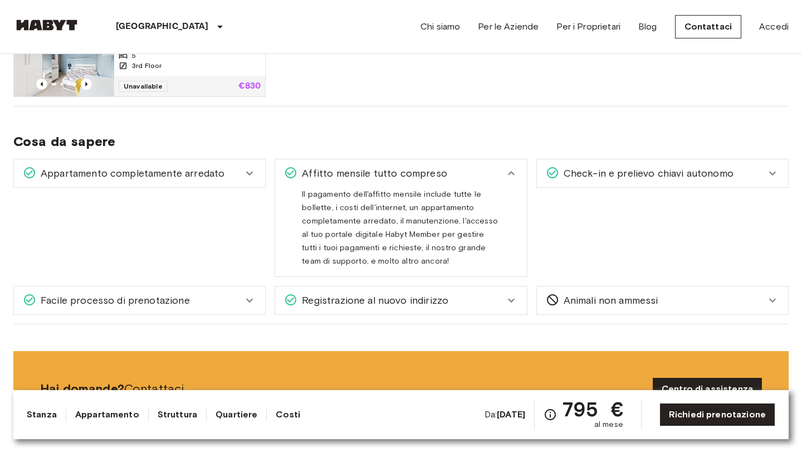
click at [453, 169] on div "Affitto mensile tutto compreso" at bounding box center [394, 173] width 220 height 14
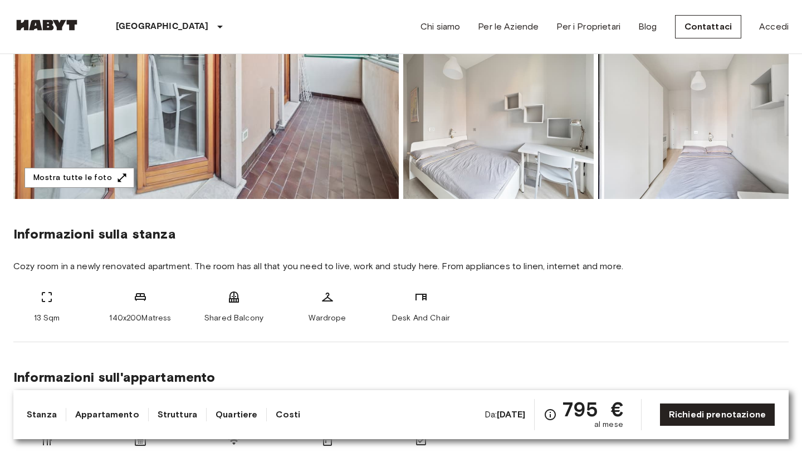
scroll to position [239, 0]
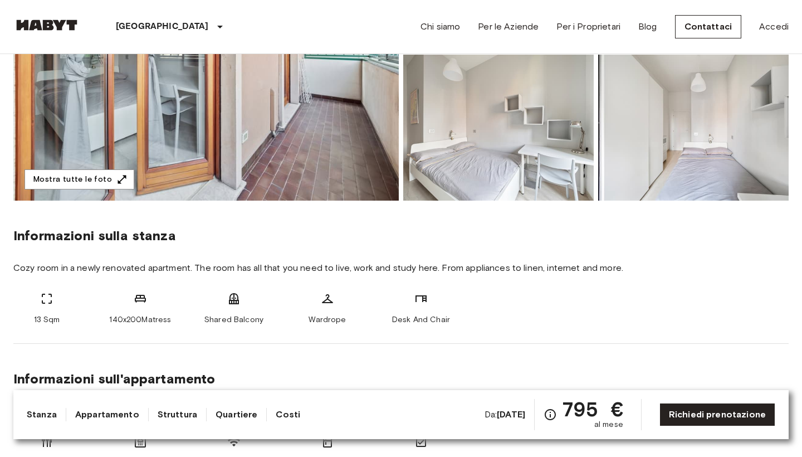
click at [704, 124] on img at bounding box center [693, 128] width 190 height 146
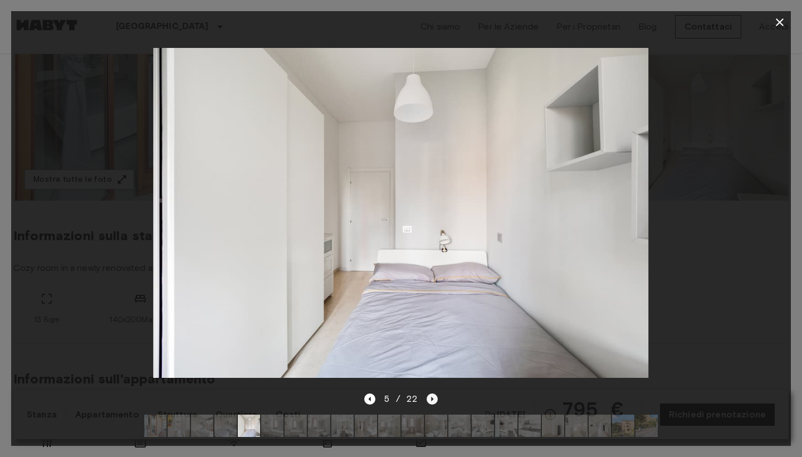
click at [429, 398] on icon "Next image" at bounding box center [432, 398] width 11 height 11
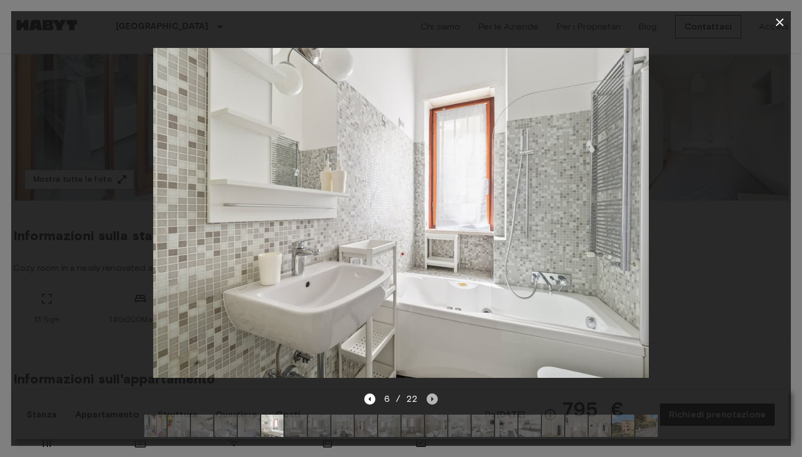
click at [429, 398] on icon "Next image" at bounding box center [432, 398] width 11 height 11
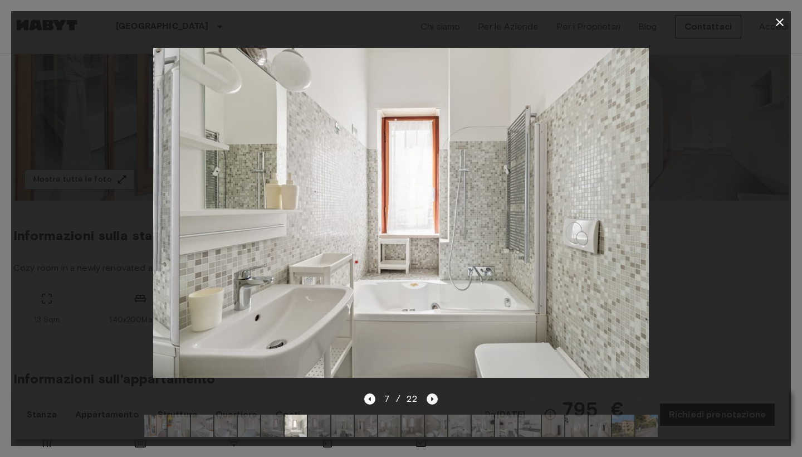
click at [429, 398] on icon "Next image" at bounding box center [432, 398] width 11 height 11
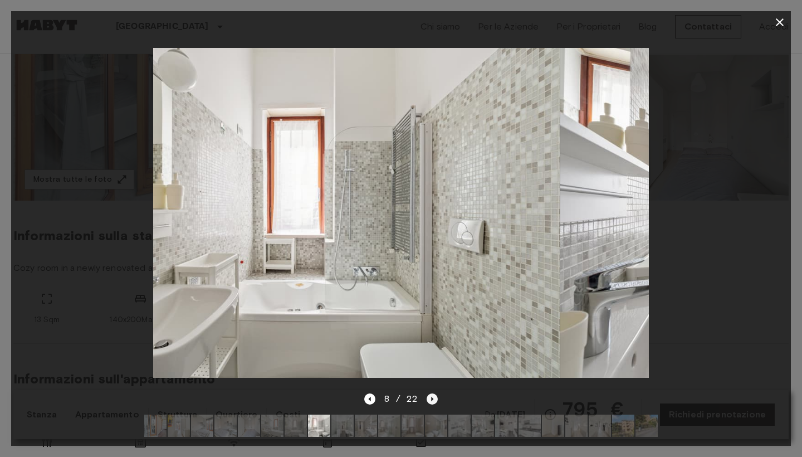
click at [429, 398] on icon "Next image" at bounding box center [432, 398] width 11 height 11
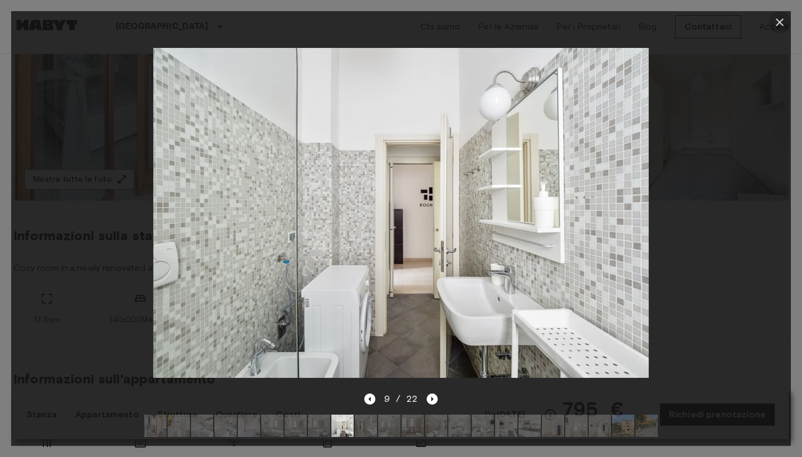
click at [778, 27] on icon "button" at bounding box center [779, 22] width 13 height 13
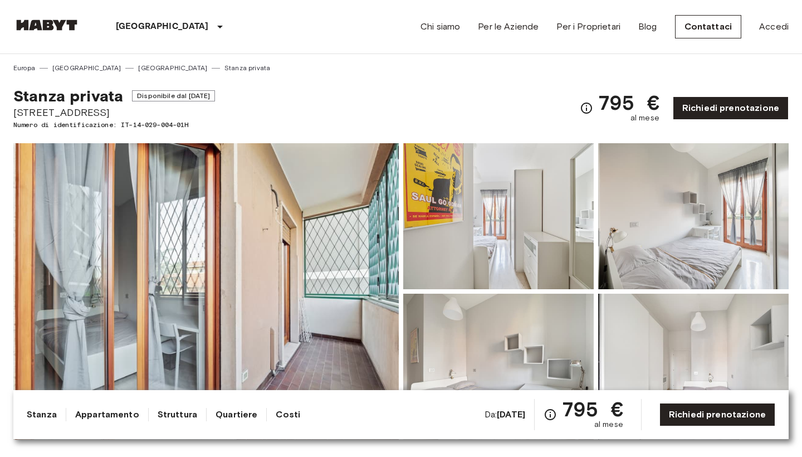
scroll to position [0, 0]
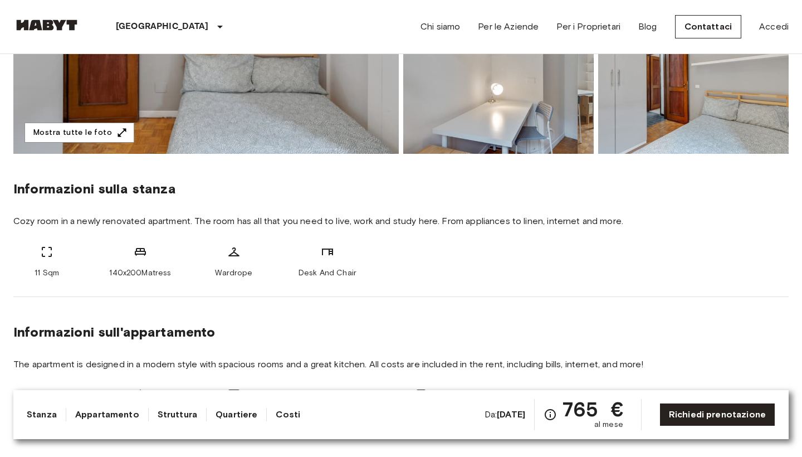
scroll to position [110, 0]
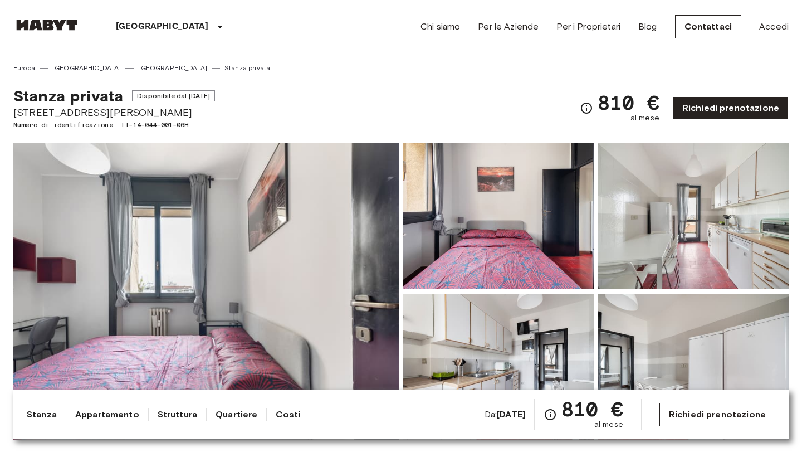
click at [674, 413] on link "Richiedi prenotazione" at bounding box center [717, 414] width 116 height 23
click at [690, 406] on link "Richiedi prenotazione" at bounding box center [717, 414] width 116 height 23
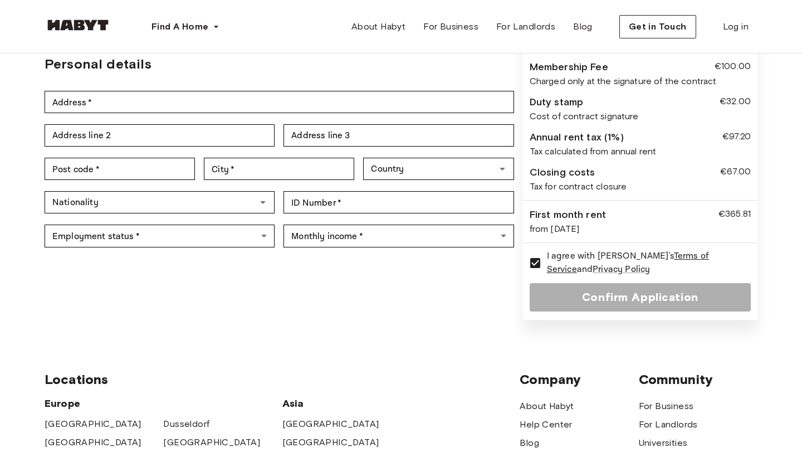
scroll to position [264, 0]
